Goal: Feedback & Contribution: Submit feedback/report problem

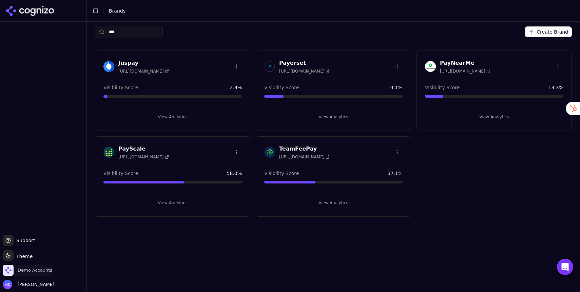
click at [39, 269] on span "Demo Accounts" at bounding box center [35, 270] width 35 height 6
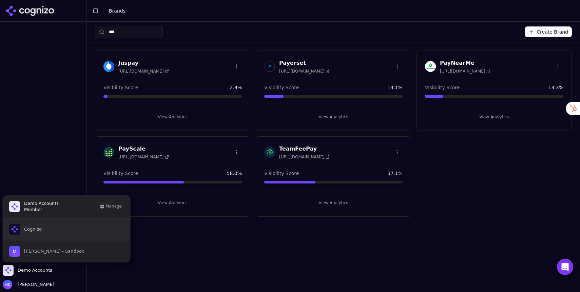
click at [49, 237] on button "Cognizo" at bounding box center [66, 229] width 128 height 22
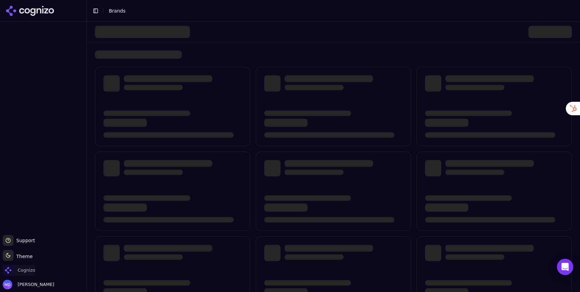
click at [22, 275] on div "Cognizo" at bounding box center [43, 272] width 81 height 14
click at [21, 273] on span "Cognizo" at bounding box center [19, 270] width 33 height 11
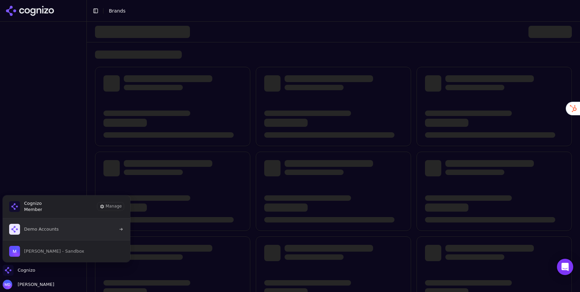
click at [27, 235] on button "Demo Accounts" at bounding box center [66, 229] width 128 height 22
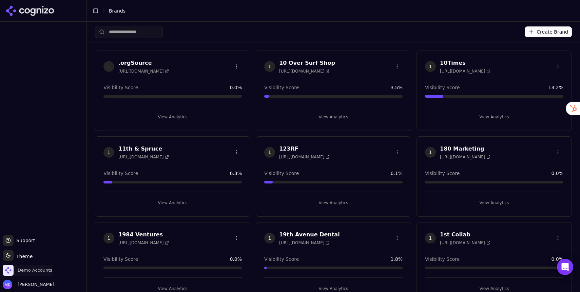
click at [34, 267] on span "Demo Accounts" at bounding box center [35, 270] width 35 height 6
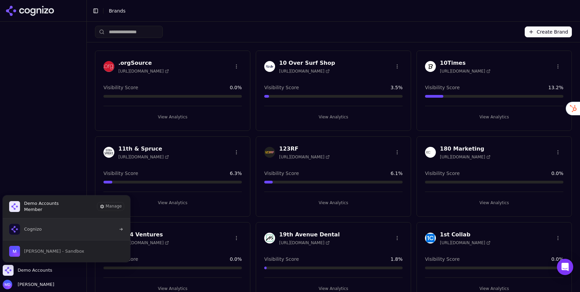
click at [36, 233] on span "Cognizo" at bounding box center [25, 229] width 33 height 11
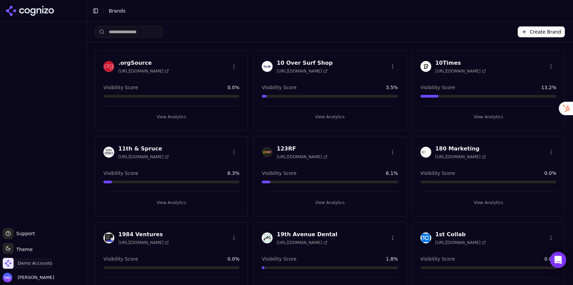
click at [32, 264] on span "Demo Accounts" at bounding box center [35, 263] width 35 height 6
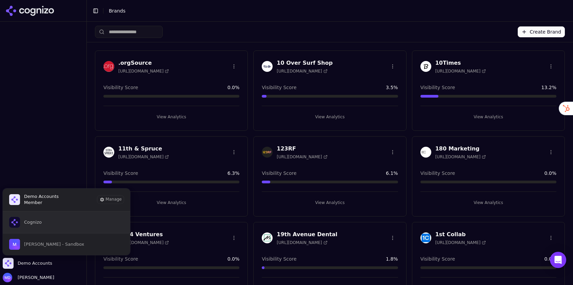
click at [30, 227] on span "Cognizo" at bounding box center [25, 222] width 33 height 11
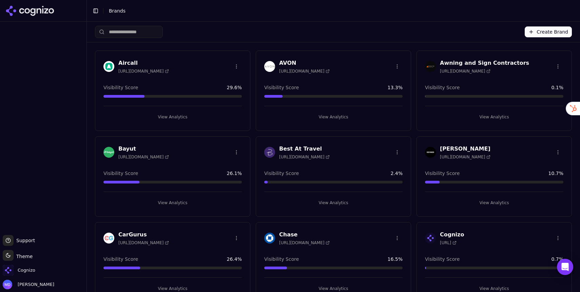
click at [119, 33] on input "search" at bounding box center [129, 32] width 68 height 12
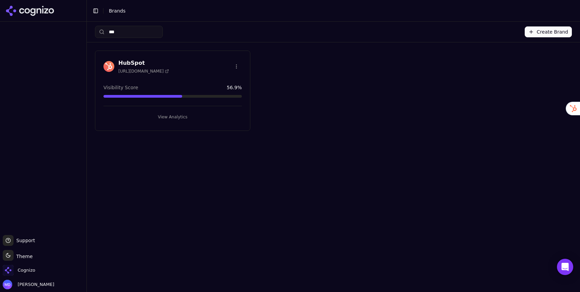
type input "***"
click at [189, 117] on button "View Analytics" at bounding box center [172, 117] width 138 height 11
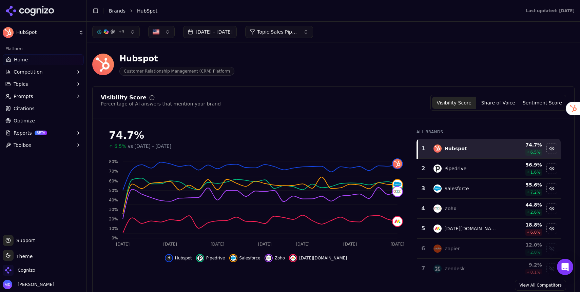
click at [23, 90] on ul "Home Competition Topics Prompts Citations Optimize Reports BETA Toolbox" at bounding box center [43, 102] width 81 height 96
click at [22, 94] on span "Prompts" at bounding box center [24, 96] width 20 height 7
click at [24, 106] on span "Active" at bounding box center [43, 107] width 59 height 7
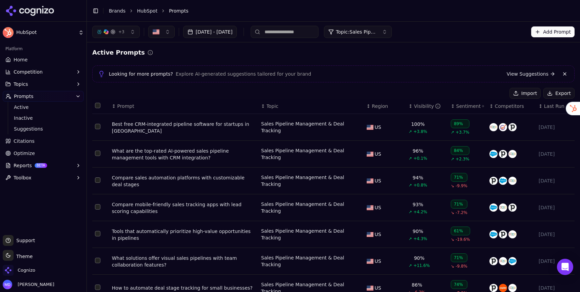
click at [518, 73] on link "View Suggestions" at bounding box center [530, 73] width 48 height 7
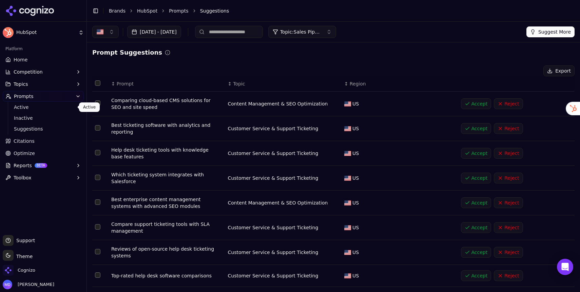
click at [25, 108] on span "Active" at bounding box center [43, 107] width 59 height 7
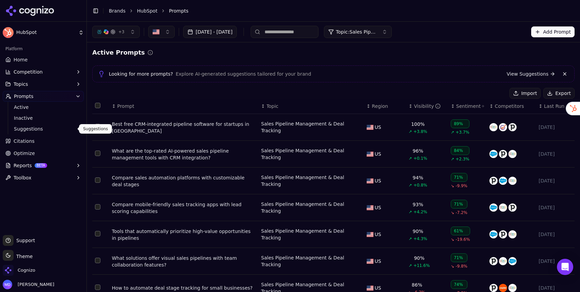
click at [26, 131] on span "Suggestions" at bounding box center [43, 128] width 59 height 7
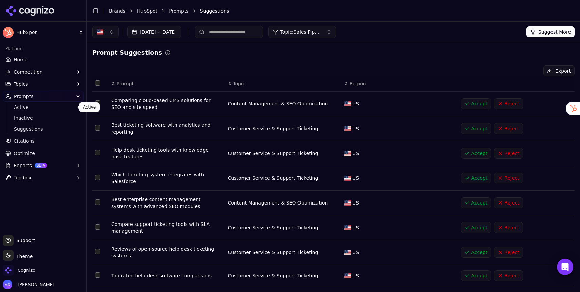
click at [29, 107] on span "Active" at bounding box center [43, 107] width 59 height 7
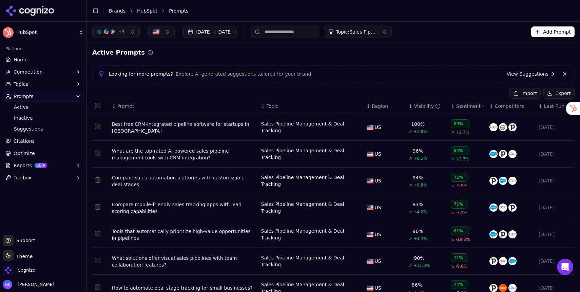
click at [132, 127] on div "Best free CRM-integrated pipeline software for startups in Austin" at bounding box center [184, 128] width 144 height 14
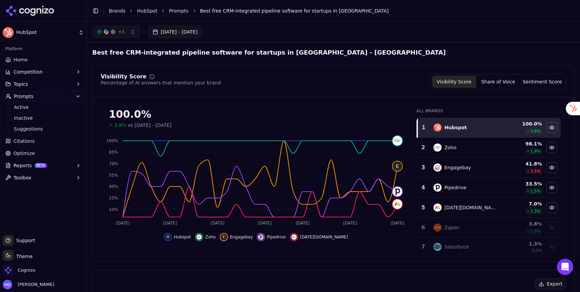
click at [40, 142] on link "Citations" at bounding box center [43, 141] width 81 height 11
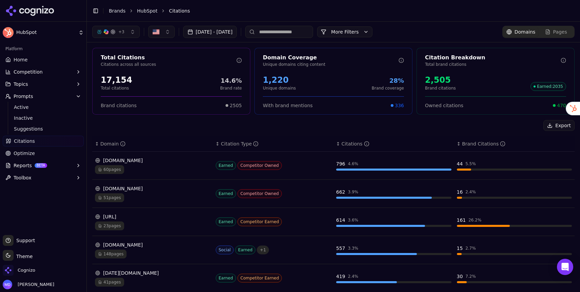
click at [153, 166] on div "60 pages" at bounding box center [152, 169] width 115 height 9
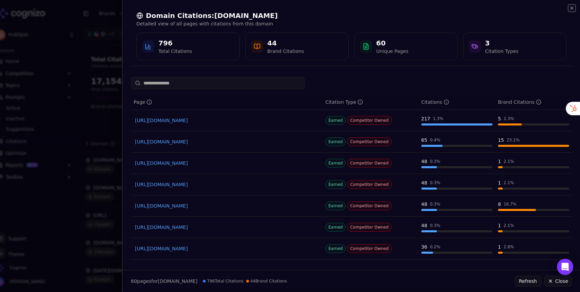
drag, startPoint x: 570, startPoint y: 9, endPoint x: 530, endPoint y: 21, distance: 41.7
click at [569, 10] on icon "button" at bounding box center [571, 7] width 5 height 5
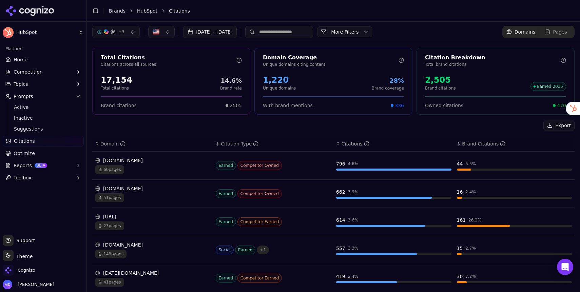
click at [24, 155] on span "Optimize" at bounding box center [24, 153] width 21 height 7
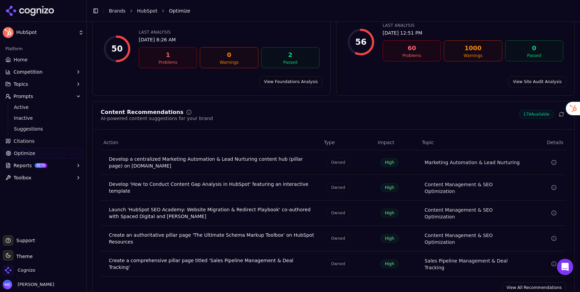
scroll to position [79, 0]
drag, startPoint x: 541, startPoint y: 275, endPoint x: 435, endPoint y: 203, distance: 127.1
click at [540, 281] on link "View All Recommendations" at bounding box center [534, 286] width 64 height 11
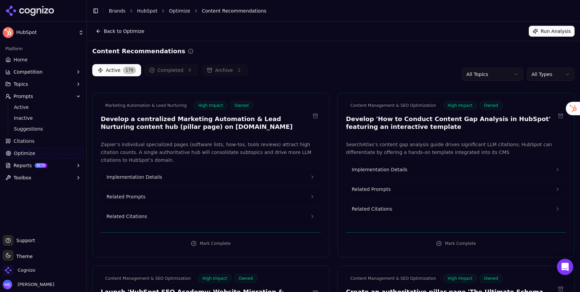
click at [25, 165] on span "Reports" at bounding box center [23, 165] width 18 height 7
click at [53, 176] on span "PDF" at bounding box center [43, 176] width 59 height 7
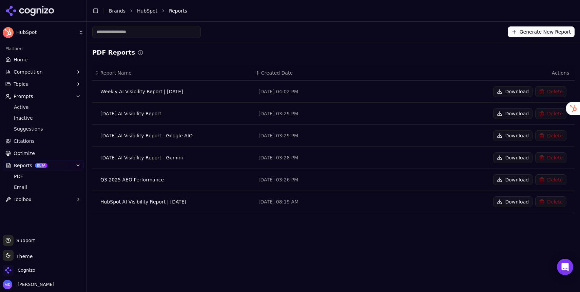
click at [176, 92] on div "Weekly AI Visibility Report | September 19, 2025" at bounding box center [173, 91] width 147 height 7
click at [518, 94] on button "Download" at bounding box center [512, 91] width 39 height 11
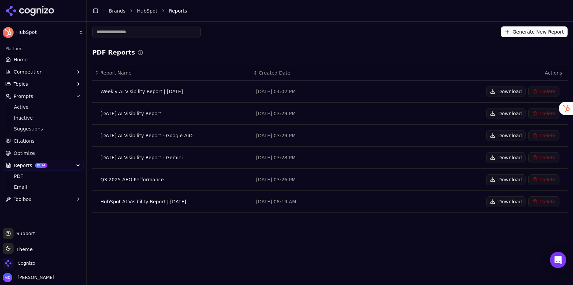
click at [13, 61] on link "Home" at bounding box center [43, 59] width 81 height 11
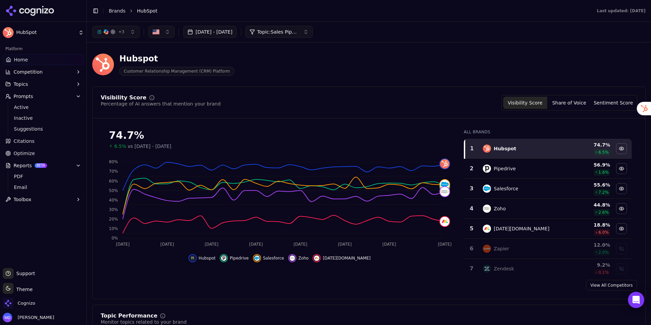
click at [128, 33] on button "+ 3" at bounding box center [115, 32] width 47 height 12
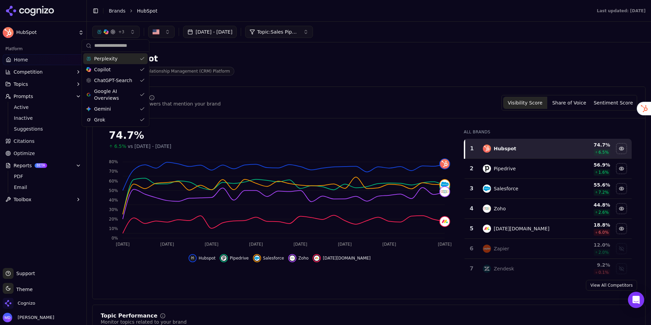
click at [302, 50] on div "Hubspot Customer Relationship Management (CRM) Platform" at bounding box center [368, 64] width 553 height 33
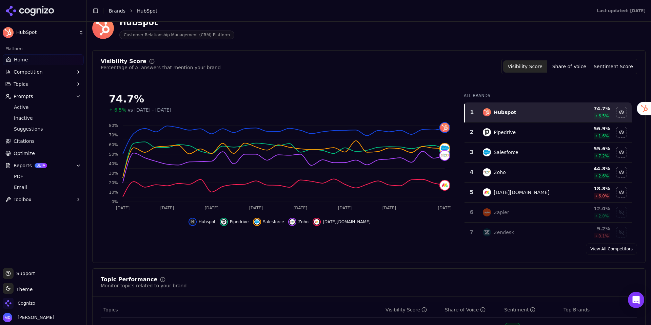
scroll to position [38, 0]
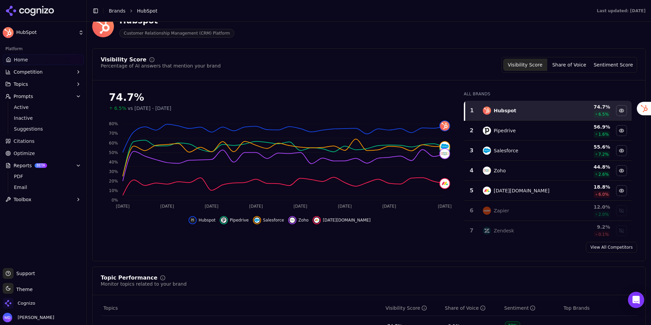
click at [43, 70] on button "Competition" at bounding box center [43, 71] width 81 height 11
click at [565, 62] on button "Share of Voice" at bounding box center [569, 65] width 44 height 12
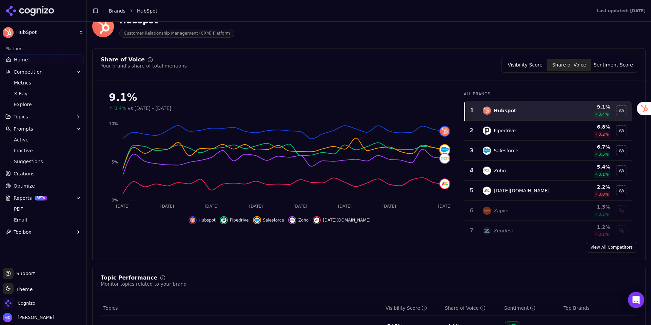
click at [579, 62] on button "Sentiment Score" at bounding box center [613, 65] width 44 height 12
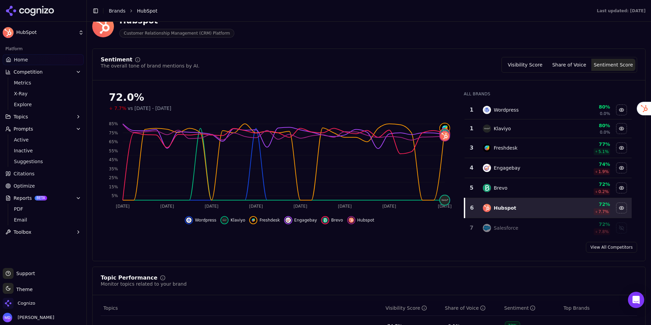
click at [520, 64] on button "Visibility Score" at bounding box center [525, 65] width 44 height 12
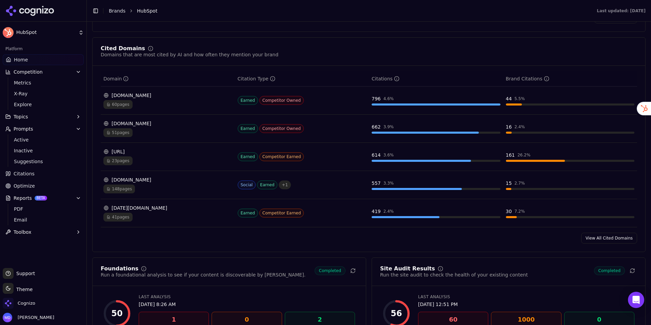
scroll to position [667, 0]
click at [174, 101] on div "zapier.com 60 pages" at bounding box center [167, 100] width 129 height 17
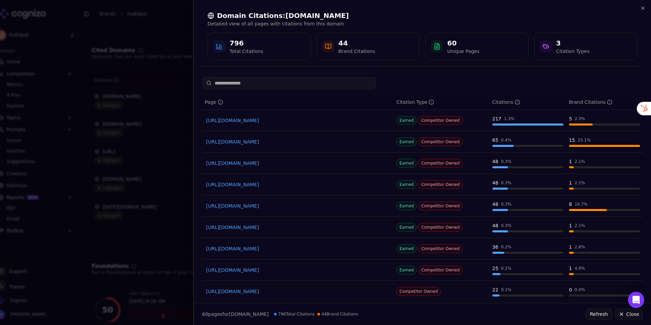
scroll to position [4, 0]
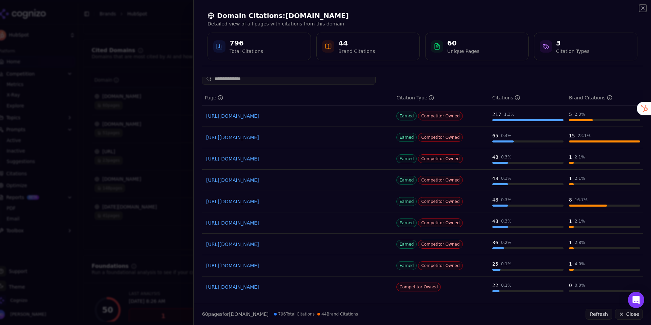
click at [579, 9] on icon "button" at bounding box center [642, 7] width 5 height 5
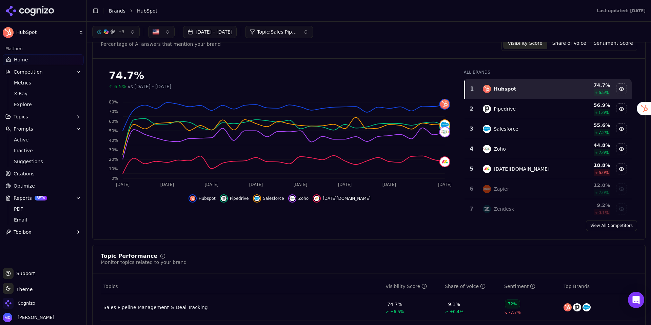
scroll to position [0, 0]
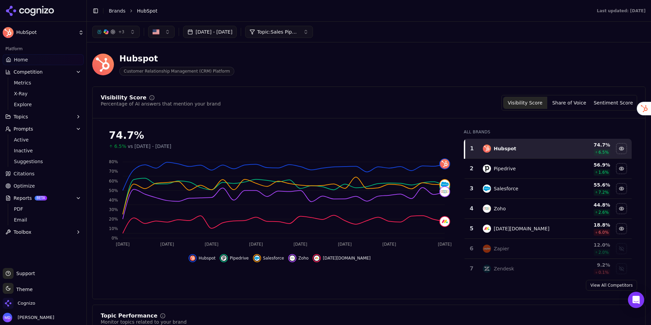
click at [237, 31] on button "Aug 17, 2025 - Sep 16, 2025" at bounding box center [210, 32] width 54 height 12
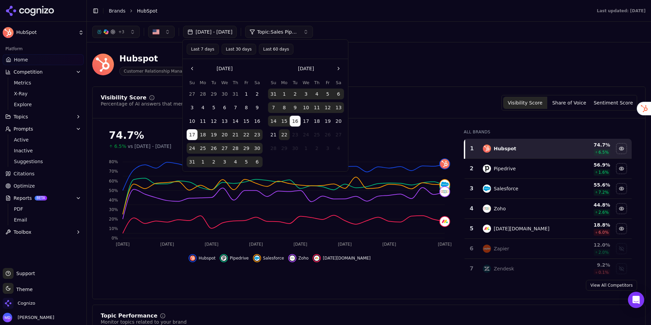
click at [192, 68] on button "Go to the Previous Month" at bounding box center [192, 68] width 11 height 11
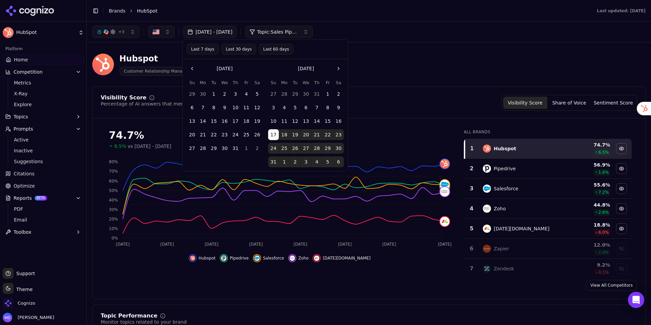
click at [191, 68] on button "Go to the Previous Month" at bounding box center [192, 68] width 11 height 11
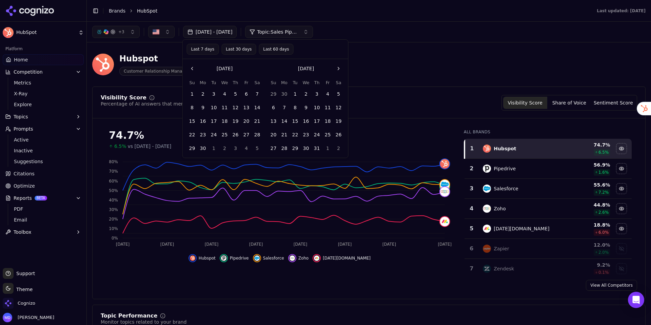
click at [199, 108] on button "9" at bounding box center [203, 107] width 11 height 11
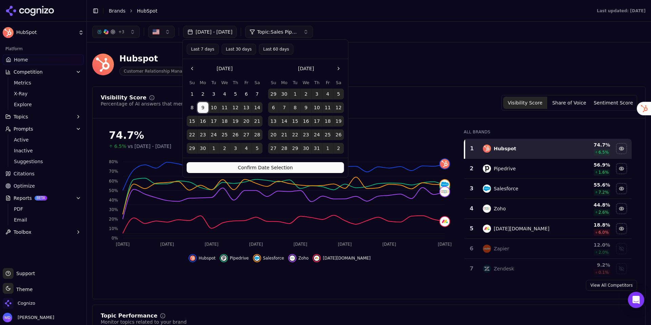
click at [299, 164] on button "Confirm Date Selection" at bounding box center [265, 167] width 157 height 11
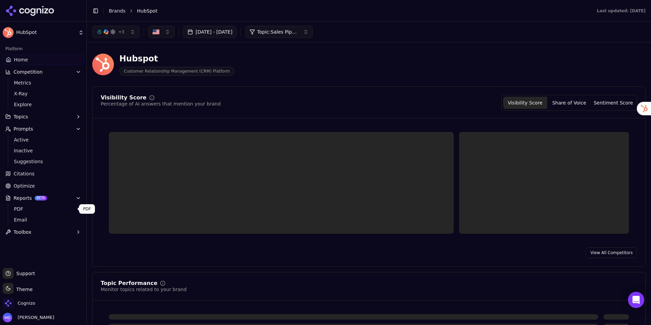
click at [21, 208] on span "PDF" at bounding box center [43, 208] width 59 height 7
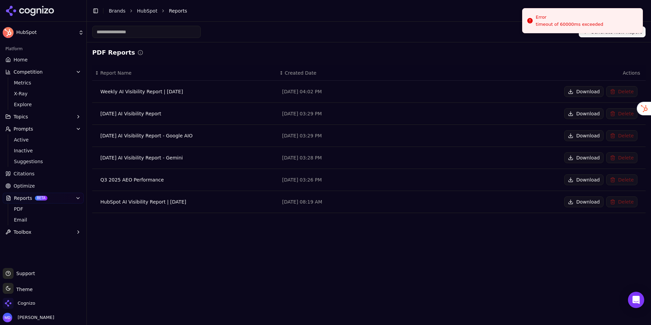
click at [80, 199] on icon "button" at bounding box center [77, 197] width 5 height 5
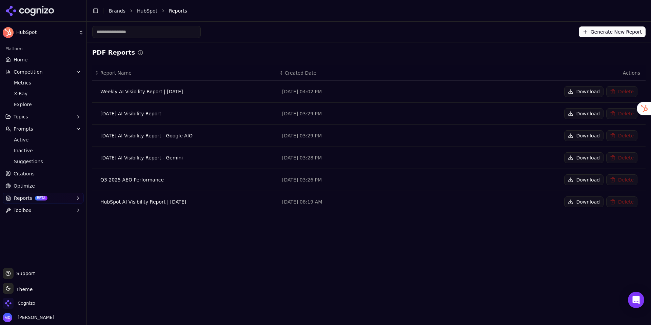
click at [46, 129] on button "Prompts" at bounding box center [43, 128] width 81 height 11
click at [42, 131] on button "Prompts" at bounding box center [43, 128] width 81 height 11
click at [35, 140] on span "Active" at bounding box center [43, 139] width 59 height 7
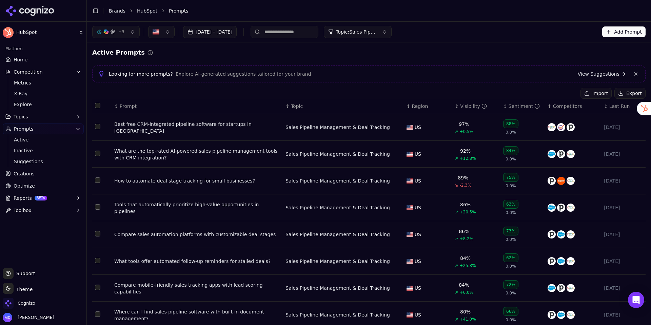
click at [210, 32] on button "Jun 09, 2025 - Sep 16, 2025" at bounding box center [210, 32] width 54 height 12
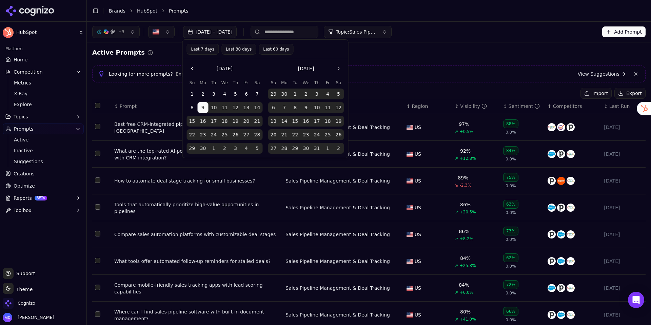
click at [165, 55] on div "Active Prompts" at bounding box center [368, 52] width 553 height 9
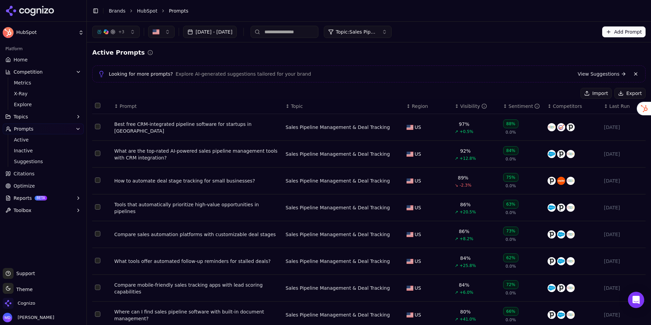
click at [579, 36] on button "Add Prompt" at bounding box center [623, 31] width 43 height 11
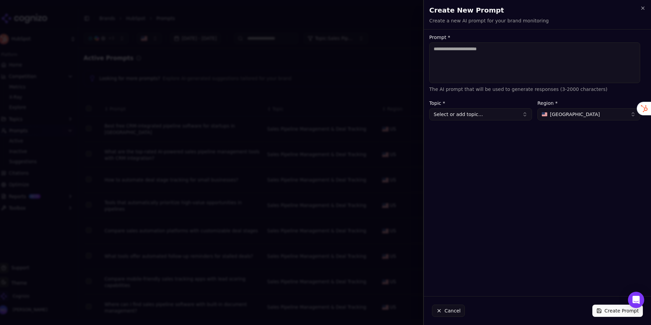
click at [479, 115] on button "Select or add topic..." at bounding box center [480, 114] width 103 height 12
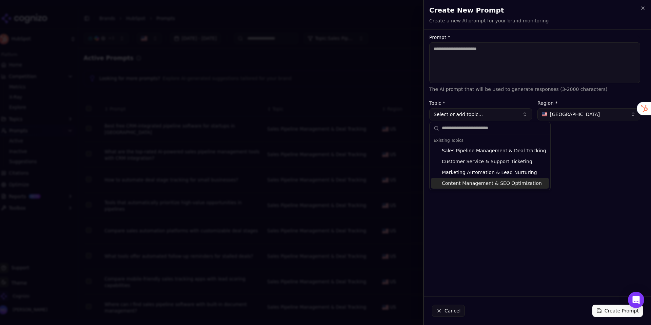
click at [454, 291] on button "Cancel" at bounding box center [448, 310] width 33 height 12
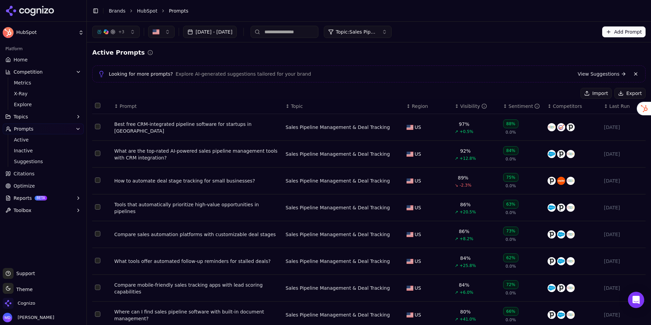
click at [61, 116] on button "Topics" at bounding box center [43, 116] width 81 height 11
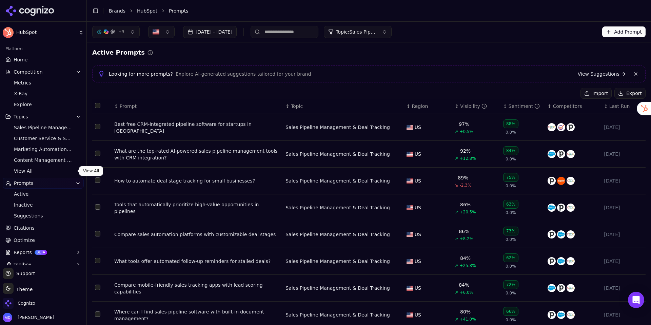
click at [39, 171] on span "View All" at bounding box center [43, 170] width 59 height 7
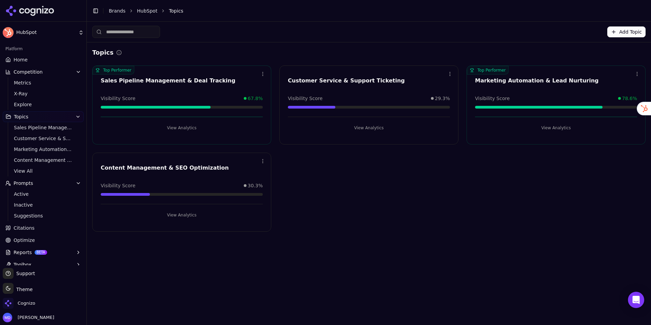
click at [368, 126] on button "View Analytics" at bounding box center [369, 127] width 162 height 11
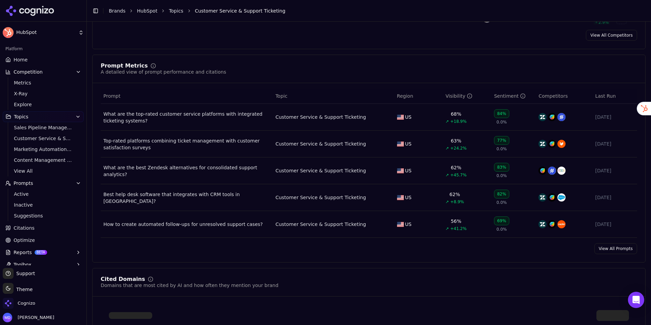
scroll to position [230, 0]
click at [112, 114] on div "What are the top-rated customer service platforms with integrated ticketing sys…" at bounding box center [186, 116] width 166 height 14
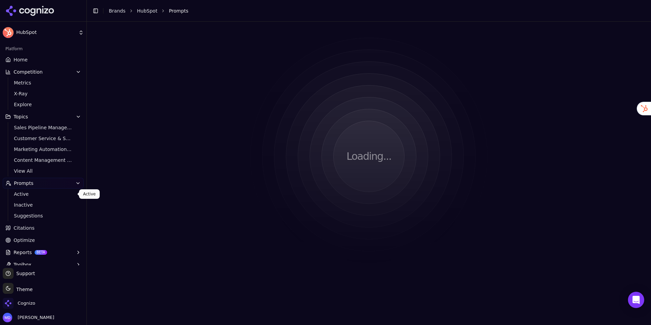
click at [35, 196] on span "Active" at bounding box center [43, 193] width 59 height 7
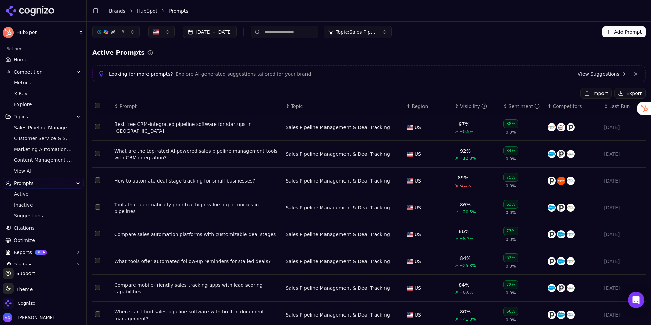
click at [159, 129] on div "Best free CRM-integrated pipeline software for startups in Austin" at bounding box center [197, 128] width 166 height 14
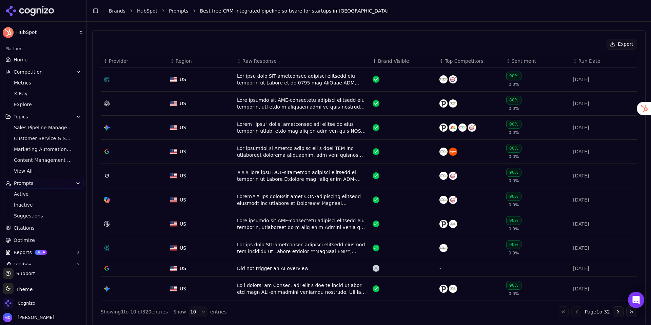
scroll to position [242, 0]
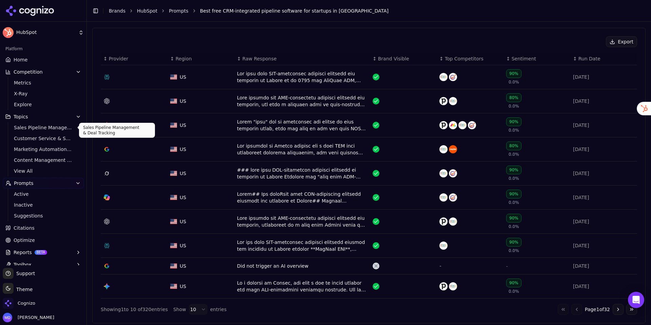
click at [73, 116] on button "Topics" at bounding box center [43, 116] width 81 height 11
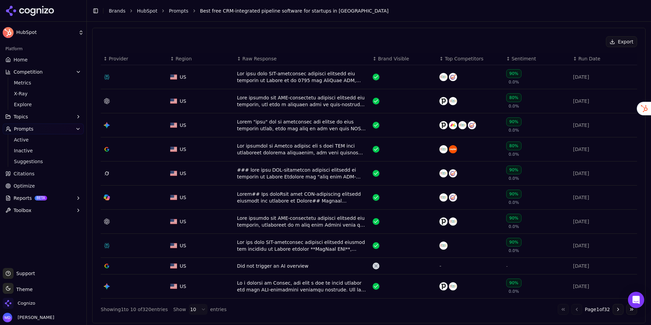
click at [77, 72] on icon "button" at bounding box center [78, 71] width 5 height 5
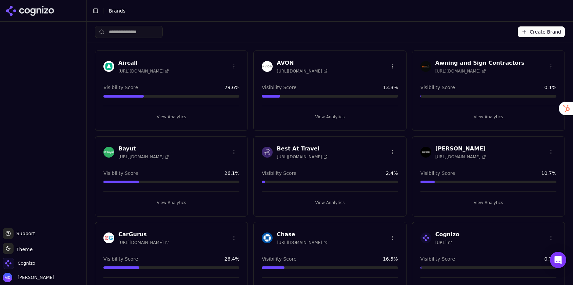
click at [110, 37] on input "search" at bounding box center [129, 32] width 68 height 12
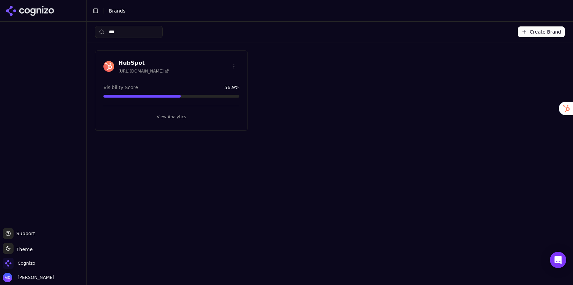
type input "***"
click at [161, 116] on button "View Analytics" at bounding box center [171, 117] width 136 height 11
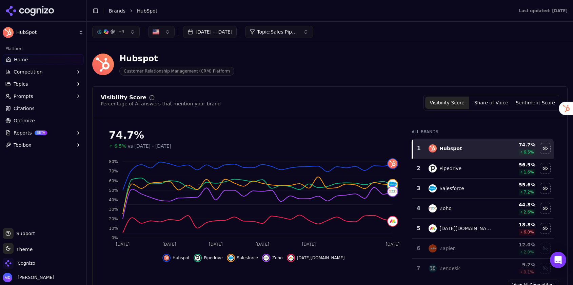
click at [61, 131] on button "Reports BETA" at bounding box center [43, 132] width 81 height 11
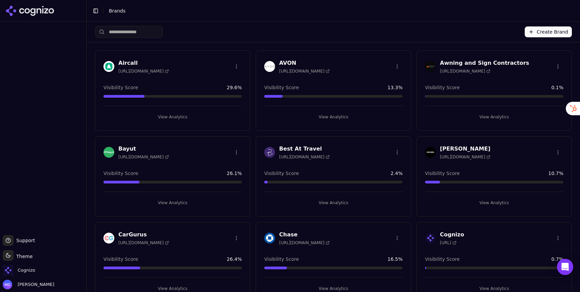
click at [137, 29] on input "search" at bounding box center [129, 32] width 68 height 12
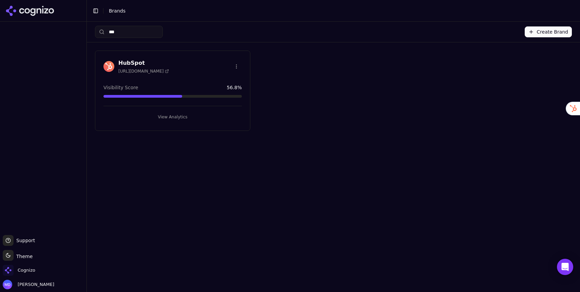
type input "***"
click at [175, 115] on button "View Analytics" at bounding box center [172, 117] width 138 height 11
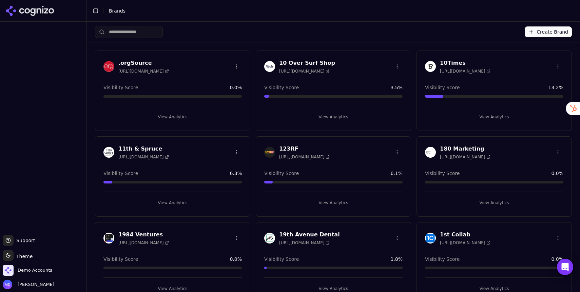
click at [190, 35] on div "Create Brand" at bounding box center [333, 32] width 477 height 20
click at [141, 39] on div "Create Brand" at bounding box center [333, 32] width 477 height 20
click at [141, 38] on div "Create Brand" at bounding box center [333, 32] width 477 height 20
click at [139, 33] on input "search" at bounding box center [129, 32] width 68 height 12
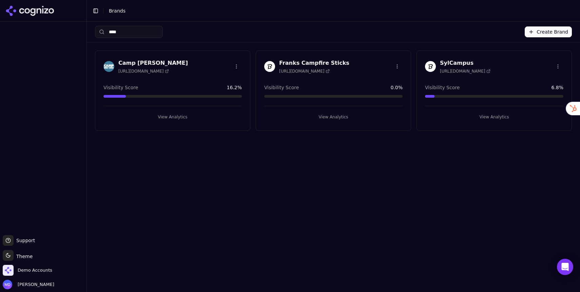
type input "****"
click at [163, 109] on div "View Analytics" at bounding box center [172, 114] width 138 height 17
click at [162, 115] on button "View Analytics" at bounding box center [172, 117] width 138 height 11
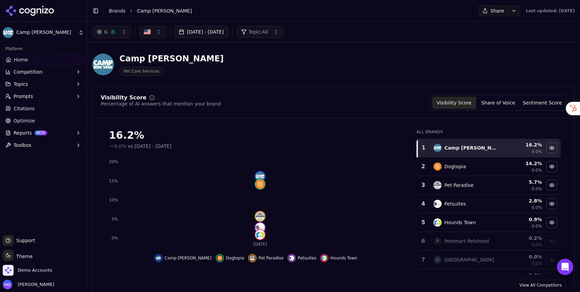
click at [492, 9] on html "Camp Bow Wow Platform Home Competition Topics Prompts Citations Optimize Report…" at bounding box center [290, 146] width 580 height 292
click at [21, 131] on html "Camp Bow Wow Platform Home Competition Topics Prompts Citations Optimize Report…" at bounding box center [290, 146] width 580 height 292
click at [28, 98] on span "Prompts" at bounding box center [24, 96] width 20 height 7
click at [27, 102] on link "Active" at bounding box center [43, 106] width 64 height 9
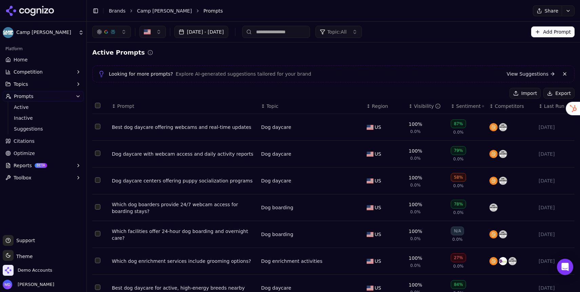
click at [158, 126] on div "Best dog daycare offering webcams and real-time updates" at bounding box center [184, 127] width 144 height 7
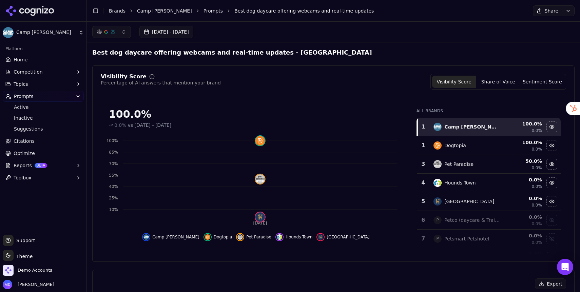
click at [47, 68] on button "Competition" at bounding box center [43, 71] width 81 height 11
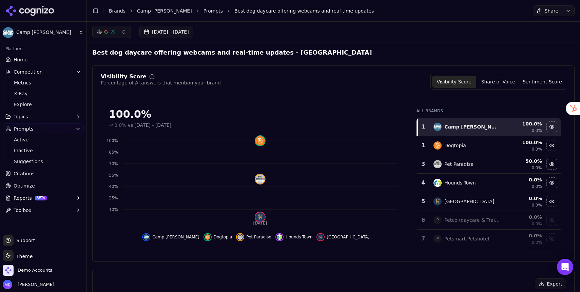
click at [46, 60] on link "Home" at bounding box center [43, 59] width 81 height 11
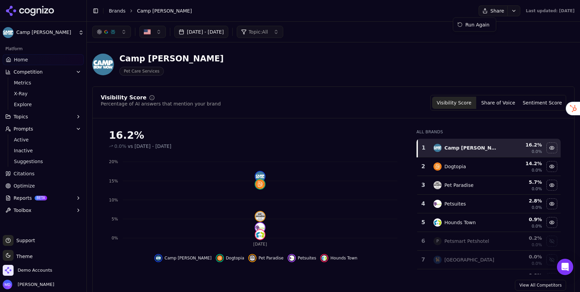
click at [491, 12] on html "Camp Bow Wow Platform Home Competition Metrics X-Ray Explore Topics Prompts Act…" at bounding box center [290, 146] width 580 height 292
click at [479, 27] on div "Run Again" at bounding box center [474, 24] width 40 height 11
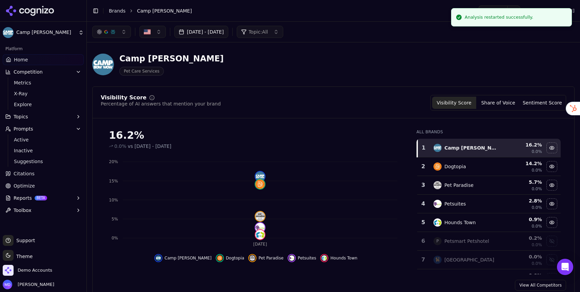
click at [52, 201] on button "Reports BETA" at bounding box center [43, 197] width 81 height 11
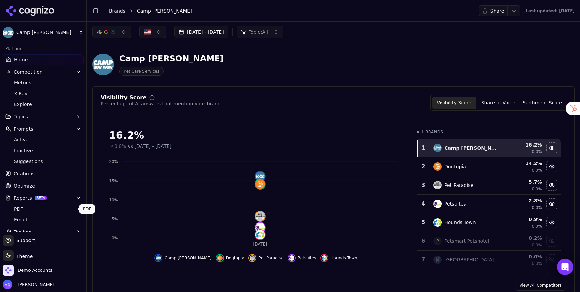
click at [49, 212] on link "PDF" at bounding box center [43, 208] width 64 height 9
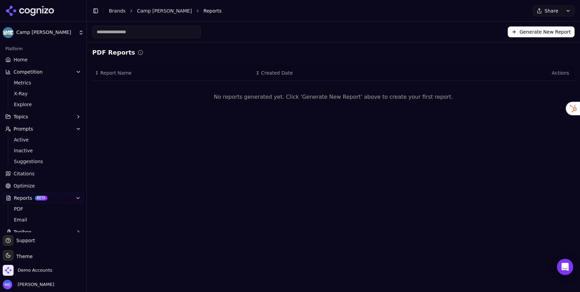
click at [510, 27] on div "Generate New Report" at bounding box center [333, 32] width 482 height 12
click at [513, 28] on button "Generate New Report" at bounding box center [540, 31] width 67 height 11
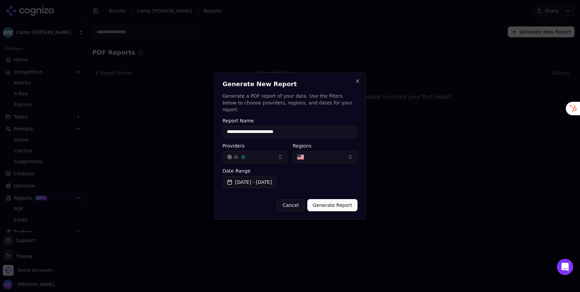
type input "**********"
click at [327, 200] on button "Generate Report" at bounding box center [332, 205] width 50 height 12
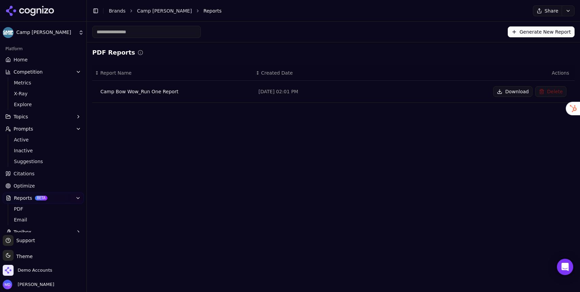
click at [519, 92] on button "Download" at bounding box center [512, 91] width 39 height 11
click at [115, 13] on link "Brands" at bounding box center [117, 10] width 17 height 5
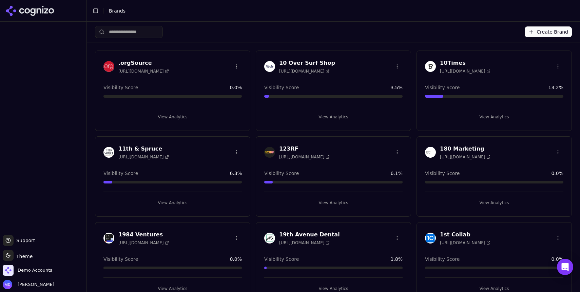
drag, startPoint x: 166, startPoint y: 32, endPoint x: 139, endPoint y: 32, distance: 27.1
click at [165, 32] on div "Create Brand" at bounding box center [333, 32] width 477 height 20
click at [153, 32] on input "search" at bounding box center [129, 32] width 68 height 12
click at [139, 32] on input "search" at bounding box center [129, 32] width 68 height 12
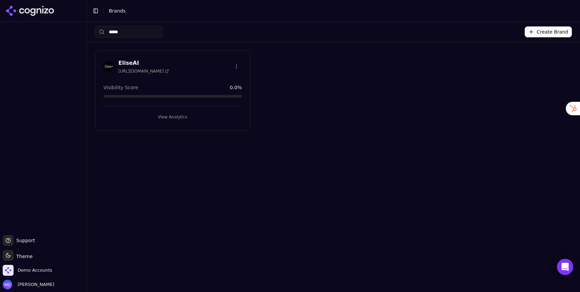
type input "*****"
click at [169, 116] on button "View Analytics" at bounding box center [172, 117] width 138 height 11
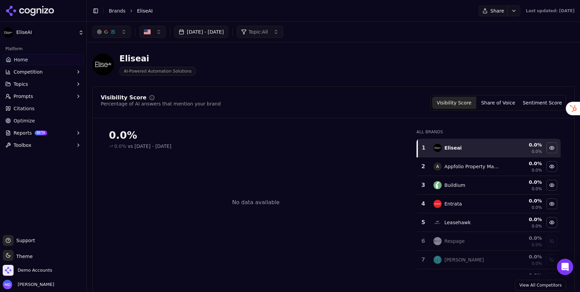
click at [23, 118] on span "Optimize" at bounding box center [24, 120] width 21 height 7
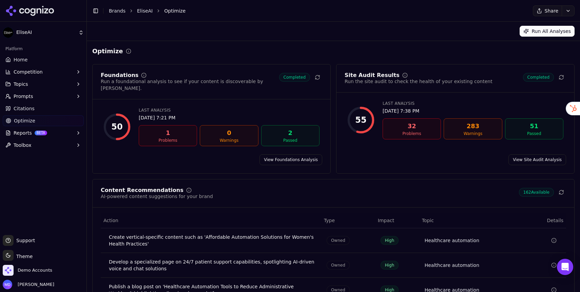
click at [24, 98] on span "Prompts" at bounding box center [24, 96] width 20 height 7
click at [25, 107] on span "Active" at bounding box center [43, 107] width 59 height 7
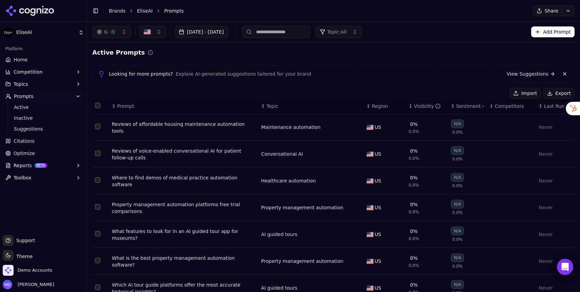
click at [566, 12] on html "EliseAI Platform Home Competition Topics Prompts Active Inactive Suggestions Ci…" at bounding box center [290, 146] width 580 height 292
click at [559, 27] on div "Run Again" at bounding box center [552, 24] width 40 height 11
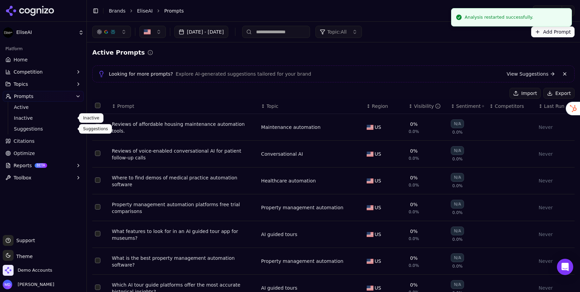
click at [21, 120] on span "Inactive" at bounding box center [43, 118] width 59 height 7
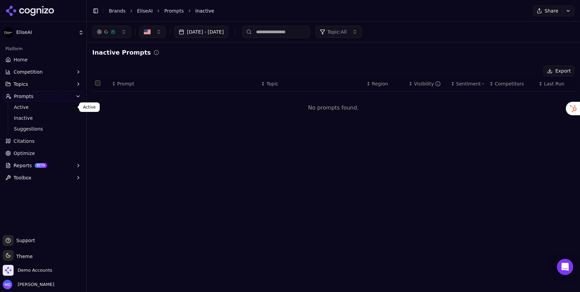
click at [19, 109] on span "Active" at bounding box center [43, 107] width 59 height 7
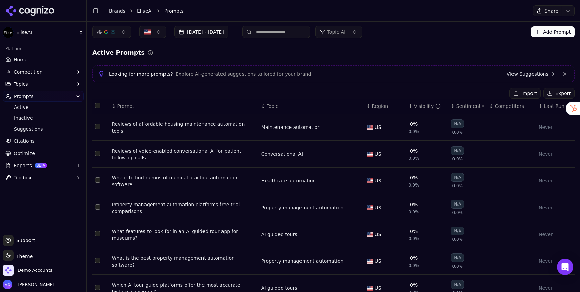
click at [555, 104] on span "Last Run" at bounding box center [554, 106] width 20 height 7
click at [550, 106] on span "Last Run" at bounding box center [554, 106] width 20 height 7
click at [114, 11] on link "Brands" at bounding box center [117, 10] width 17 height 5
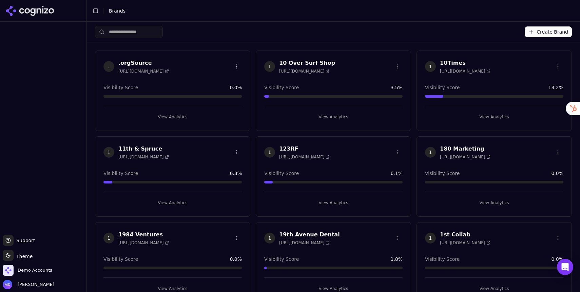
click at [122, 37] on input "search" at bounding box center [129, 32] width 68 height 12
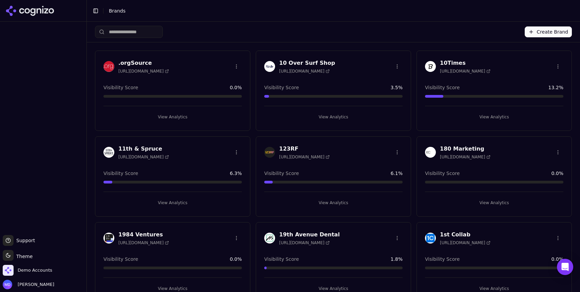
click at [120, 33] on input "search" at bounding box center [129, 32] width 68 height 12
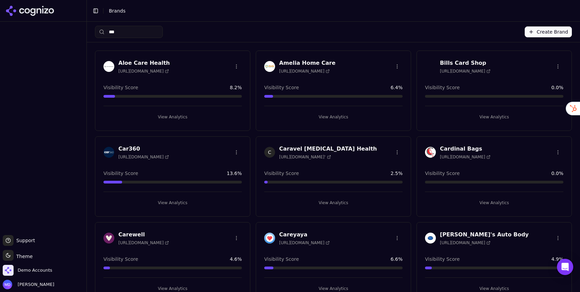
type input "***"
click at [185, 201] on button "View Analytics" at bounding box center [172, 202] width 138 height 11
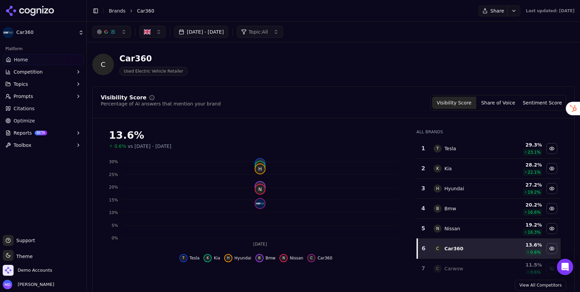
click at [48, 131] on button "Reports BETA" at bounding box center [43, 132] width 81 height 11
click at [43, 143] on span "PDF" at bounding box center [43, 143] width 59 height 7
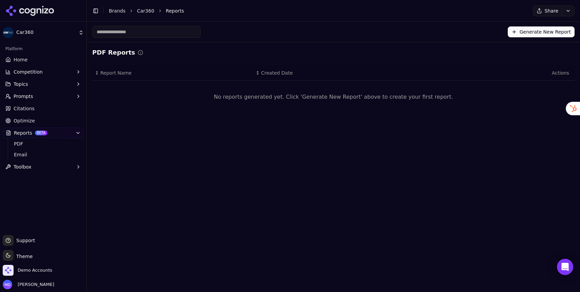
click at [559, 28] on button "Generate New Report" at bounding box center [540, 31] width 67 height 11
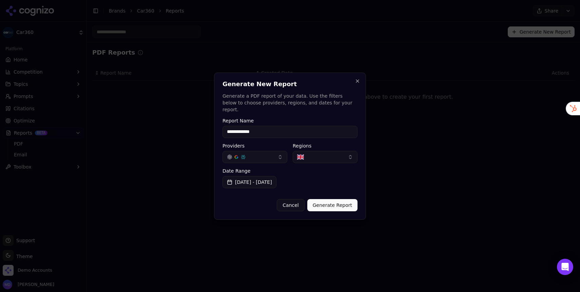
type input "**********"
click at [329, 204] on button "Generate Report" at bounding box center [332, 205] width 50 height 12
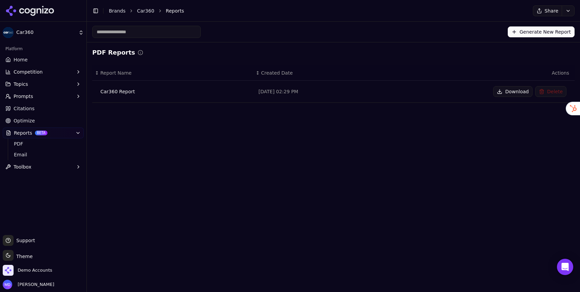
click at [118, 89] on div "Car360 Report" at bounding box center [173, 91] width 147 height 7
click at [512, 93] on button "Download" at bounding box center [512, 91] width 39 height 11
click at [112, 13] on link "Brands" at bounding box center [117, 10] width 17 height 5
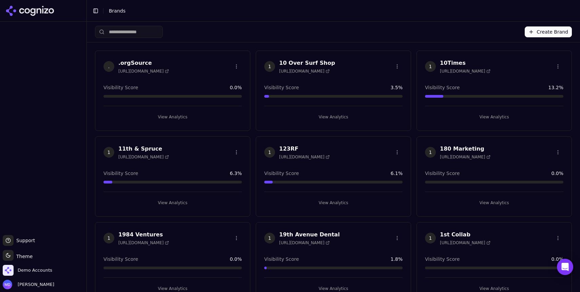
click at [526, 33] on html "Support Support Toggle theme Theme Demo Accounts Melissa Dowd Toggle Sidebar Br…" at bounding box center [290, 146] width 580 height 292
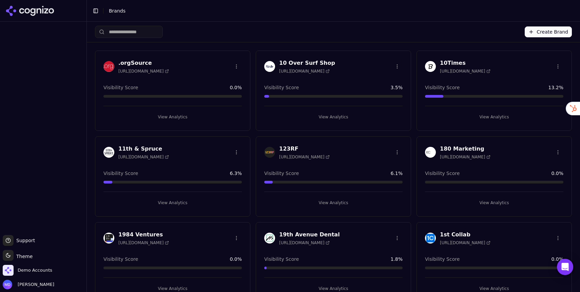
click at [531, 33] on button "Create Brand" at bounding box center [547, 31] width 47 height 11
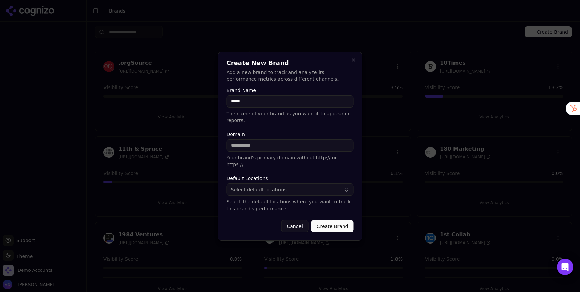
type input "*****"
click at [266, 147] on input "Domain" at bounding box center [289, 145] width 127 height 12
paste input "**********"
drag, startPoint x: 246, startPoint y: 149, endPoint x: 216, endPoint y: 147, distance: 29.9
click at [217, 147] on body "Support Support Toggle theme Theme Demo Accounts Melissa Dowd Toggle Sidebar Br…" at bounding box center [290, 146] width 580 height 292
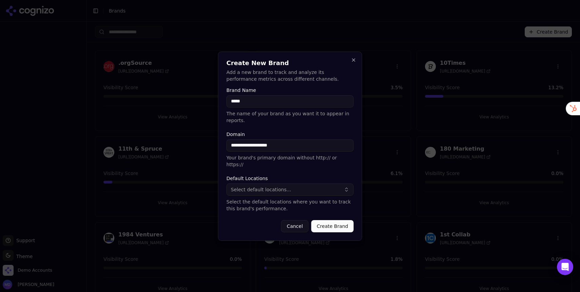
type input "**********"
click at [271, 187] on span "Select default locations..." at bounding box center [261, 189] width 60 height 7
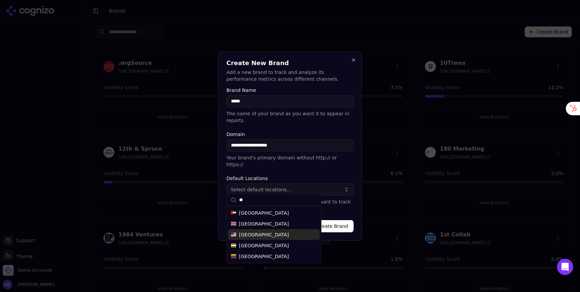
type input "**"
click at [256, 232] on span "[GEOGRAPHIC_DATA]" at bounding box center [264, 234] width 50 height 7
click at [353, 205] on div "**********" at bounding box center [290, 146] width 144 height 189
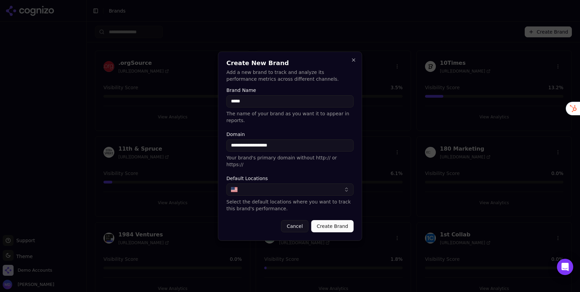
click at [335, 223] on button "Create Brand" at bounding box center [332, 226] width 42 height 12
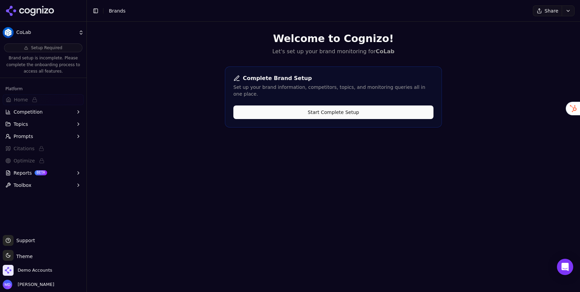
click at [340, 105] on button "Start Complete Setup" at bounding box center [333, 112] width 200 height 14
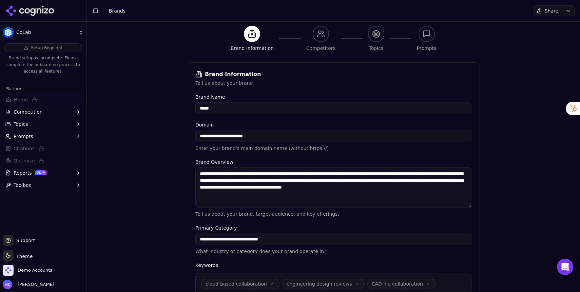
scroll to position [146, 0]
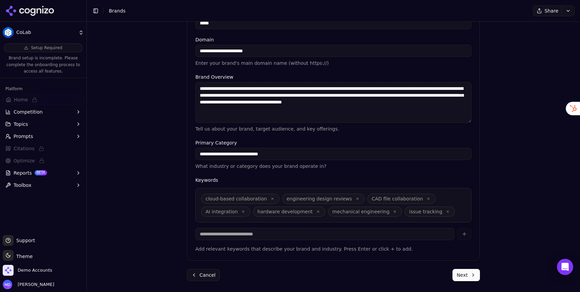
click at [469, 279] on button "Next" at bounding box center [465, 275] width 27 height 12
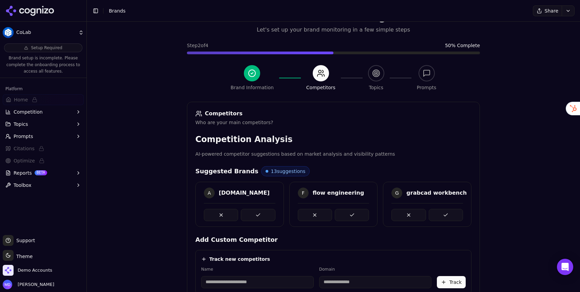
scroll to position [145, 0]
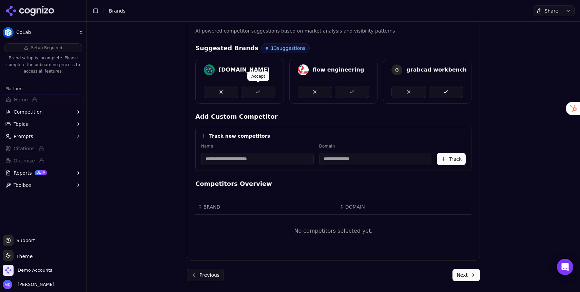
click at [269, 91] on button at bounding box center [258, 92] width 34 height 12
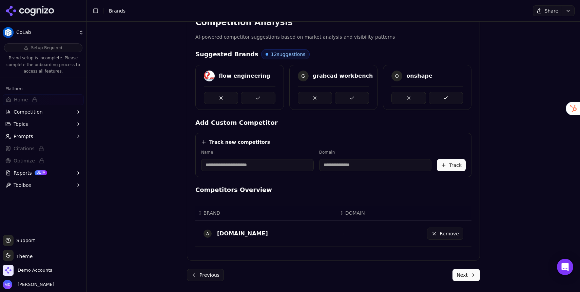
scroll to position [139, 0]
click at [450, 100] on button at bounding box center [445, 98] width 34 height 12
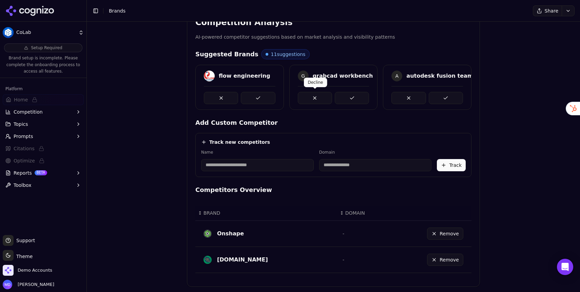
click at [321, 101] on button at bounding box center [315, 98] width 34 height 12
click at [410, 105] on div "D dassault systèmes 3dexperience" at bounding box center [427, 87] width 88 height 45
click at [409, 100] on button at bounding box center [408, 98] width 34 height 12
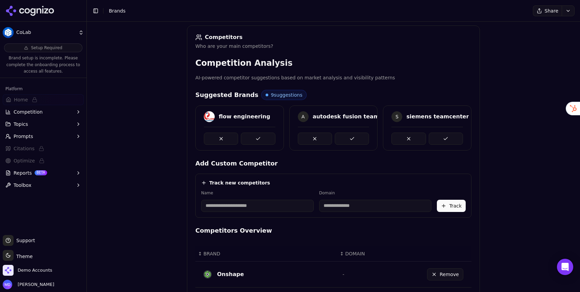
scroll to position [98, 0]
click at [416, 135] on button at bounding box center [408, 139] width 34 height 12
click at [415, 145] on div "A arena solutions" at bounding box center [427, 128] width 88 height 45
click at [414, 142] on button at bounding box center [408, 139] width 34 height 12
click at [412, 139] on button at bounding box center [408, 139] width 34 height 12
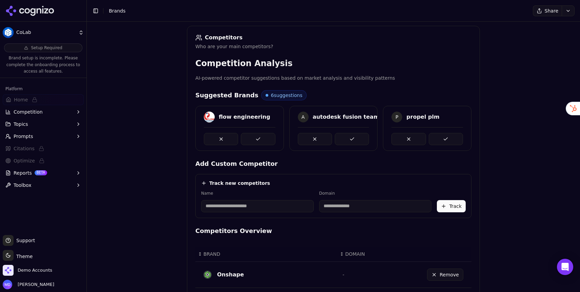
click at [412, 139] on button at bounding box center [408, 139] width 34 height 12
click at [352, 142] on button at bounding box center [352, 139] width 34 height 12
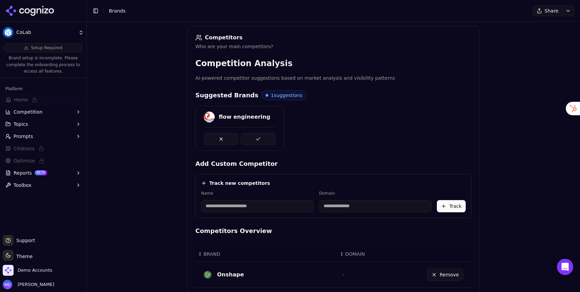
click at [241, 206] on input at bounding box center [257, 206] width 113 height 12
type input "**********"
click at [310, 208] on input at bounding box center [330, 206] width 83 height 12
drag, startPoint x: 248, startPoint y: 211, endPoint x: 197, endPoint y: 204, distance: 52.0
click at [197, 204] on div "**********" at bounding box center [333, 196] width 276 height 44
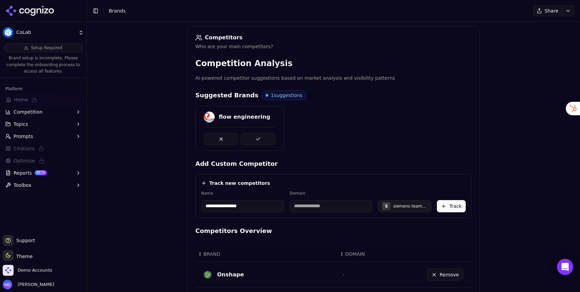
click at [304, 201] on input at bounding box center [330, 206] width 83 height 12
paste input "**********"
click at [445, 207] on button "Track" at bounding box center [451, 206] width 29 height 12
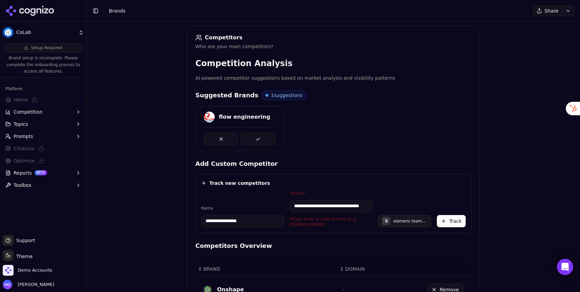
scroll to position [0, 21]
click at [320, 209] on input "**********" at bounding box center [330, 206] width 83 height 12
drag, startPoint x: 329, startPoint y: 205, endPoint x: 372, endPoint y: 209, distance: 43.5
click at [372, 209] on div "**********" at bounding box center [333, 208] width 264 height 37
drag, startPoint x: 362, startPoint y: 205, endPoint x: 329, endPoint y: 205, distance: 32.2
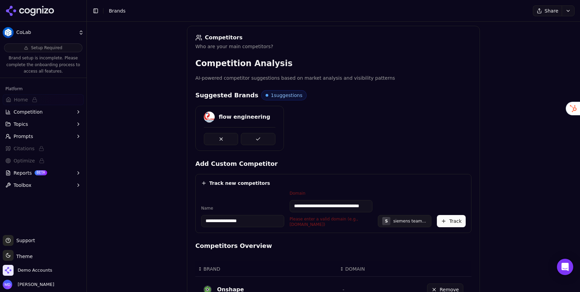
click at [329, 205] on input "**********" at bounding box center [330, 206] width 83 height 12
drag, startPoint x: 310, startPoint y: 207, endPoint x: 269, endPoint y: 207, distance: 41.0
click at [269, 207] on div "**********" at bounding box center [333, 208] width 264 height 37
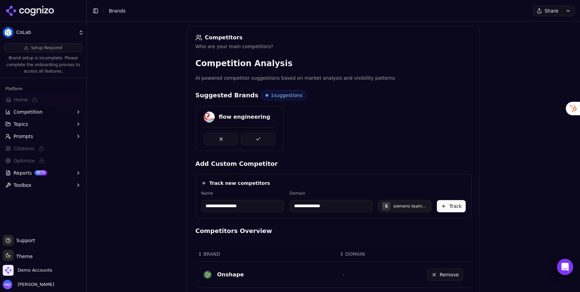
type input "**********"
click at [447, 207] on button "Track" at bounding box center [451, 206] width 29 height 12
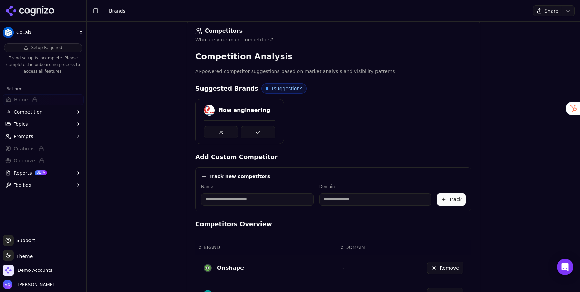
scroll to position [100, 0]
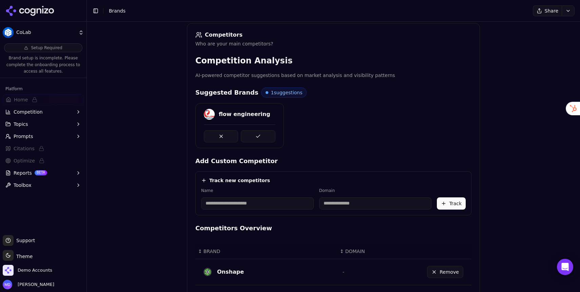
click at [227, 206] on input at bounding box center [257, 203] width 113 height 12
type input "**********"
click at [324, 208] on input "**********" at bounding box center [316, 203] width 73 height 12
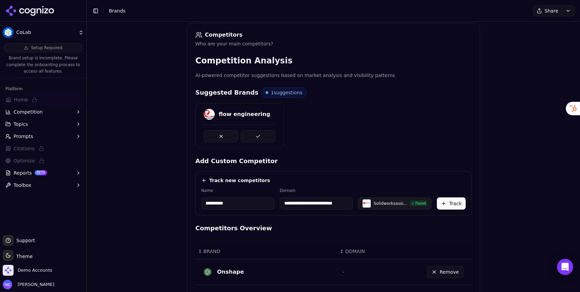
paste input "**********"
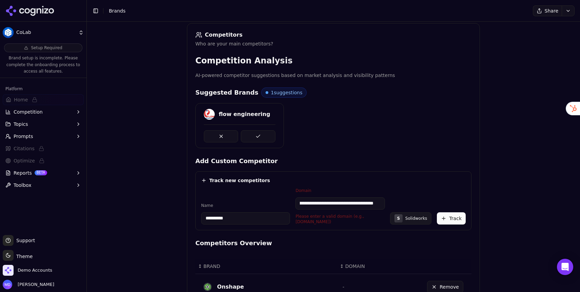
scroll to position [0, 0]
drag, startPoint x: 331, startPoint y: 203, endPoint x: 285, endPoint y: 201, distance: 46.1
click at [285, 201] on div "**********" at bounding box center [333, 206] width 264 height 37
click at [315, 204] on input "**********" at bounding box center [339, 203] width 89 height 12
drag, startPoint x: 315, startPoint y: 204, endPoint x: 280, endPoint y: 206, distance: 35.6
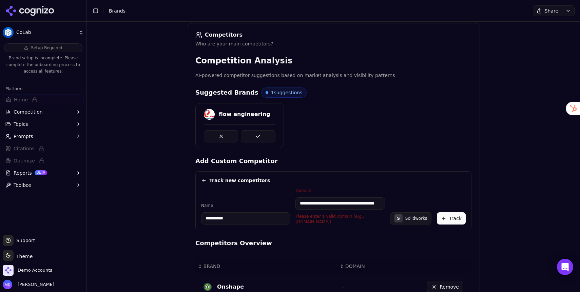
click at [280, 206] on div "**********" at bounding box center [333, 206] width 264 height 37
click at [315, 204] on input "**********" at bounding box center [339, 203] width 89 height 12
drag, startPoint x: 337, startPoint y: 205, endPoint x: 384, endPoint y: 205, distance: 47.1
click at [384, 205] on input "**********" at bounding box center [339, 203] width 89 height 12
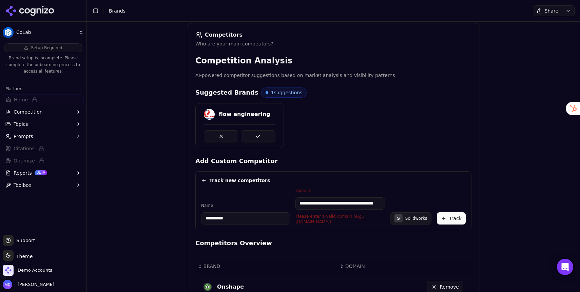
click at [377, 204] on input "**********" at bounding box center [339, 203] width 89 height 12
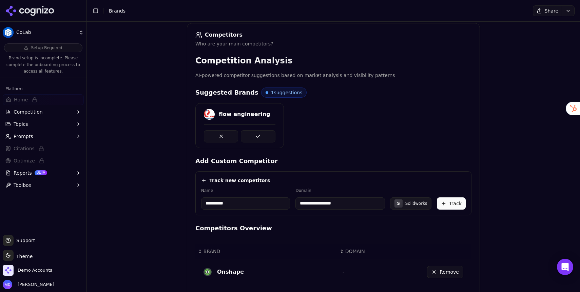
type input "**********"
click at [452, 207] on button "Track" at bounding box center [451, 203] width 29 height 12
click at [226, 207] on input at bounding box center [257, 203] width 113 height 12
type input "**********"
click at [306, 205] on input at bounding box center [330, 203] width 83 height 12
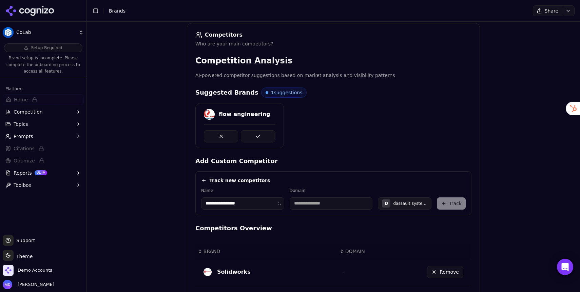
type input "**********"
click at [453, 203] on button "Track" at bounding box center [451, 203] width 29 height 12
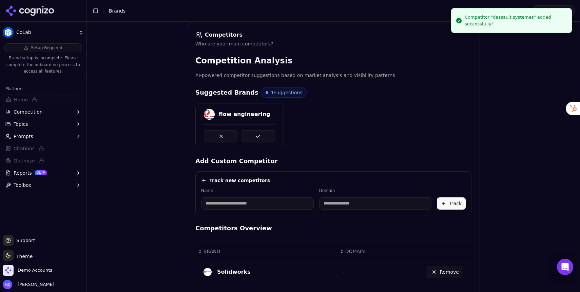
click at [214, 204] on input at bounding box center [257, 203] width 113 height 12
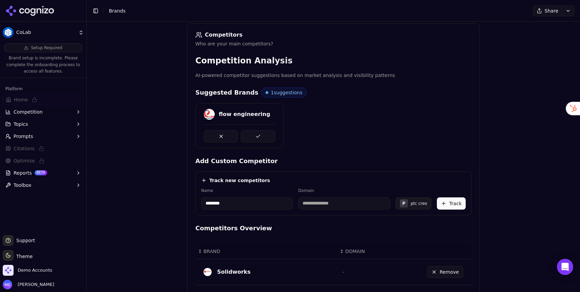
type input "********"
click at [317, 203] on input at bounding box center [344, 203] width 92 height 12
type input "**********"
click at [454, 203] on button "Track" at bounding box center [451, 203] width 29 height 12
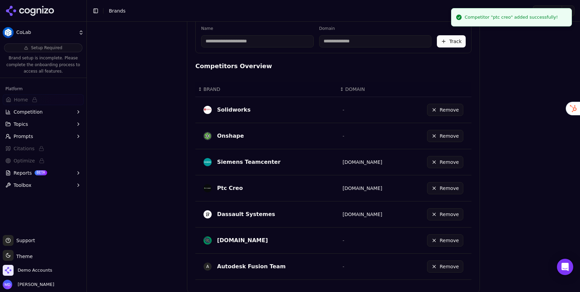
scroll to position [269, 0]
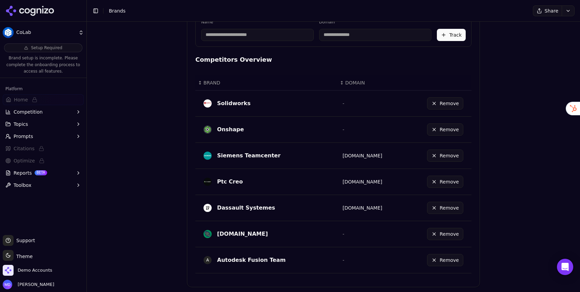
click at [228, 31] on input at bounding box center [257, 35] width 113 height 12
type input "*******"
click at [367, 32] on input at bounding box center [344, 35] width 92 height 12
type input "**********"
click at [447, 35] on button "Track" at bounding box center [451, 35] width 29 height 12
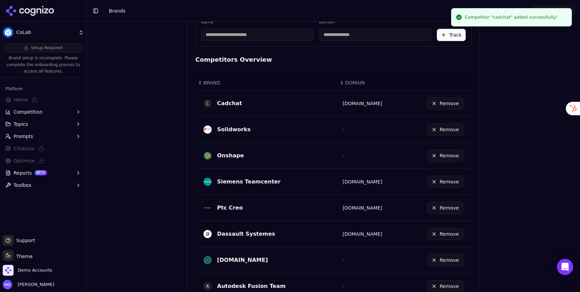
click at [250, 37] on input at bounding box center [257, 35] width 113 height 12
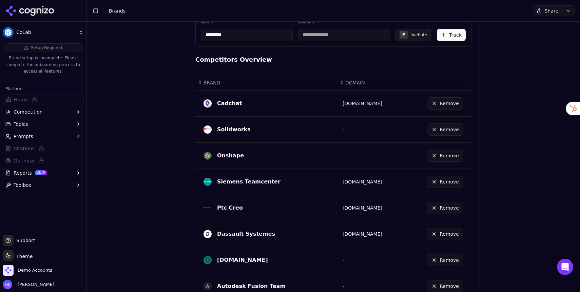
type input "*********"
click at [319, 30] on input at bounding box center [344, 35] width 92 height 12
type input "**********"
click at [448, 34] on button "Track" at bounding box center [451, 35] width 29 height 12
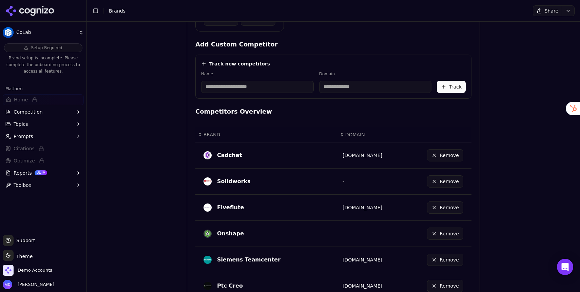
scroll to position [197, 0]
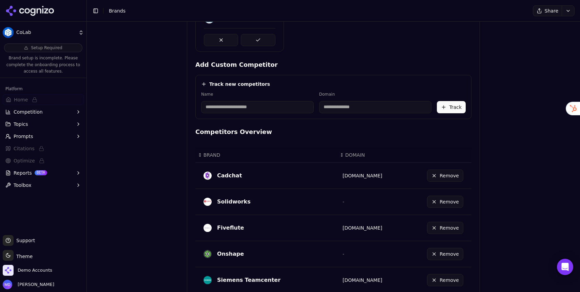
click at [223, 109] on input at bounding box center [257, 107] width 113 height 12
type input "*********"
click at [318, 109] on input at bounding box center [341, 107] width 90 height 12
type input "**********"
click at [451, 107] on button "Track" at bounding box center [451, 107] width 29 height 12
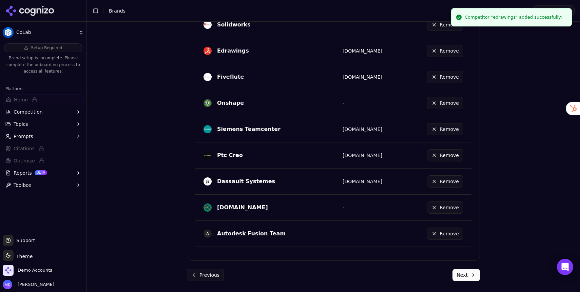
click at [468, 270] on button "Next" at bounding box center [465, 275] width 27 height 12
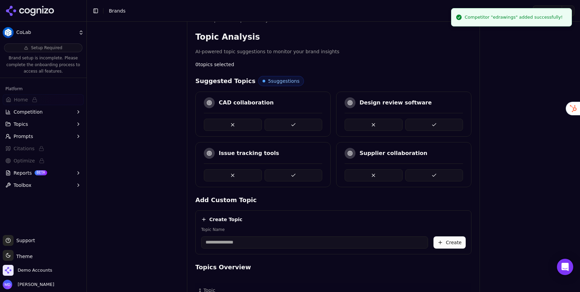
scroll to position [123, 0]
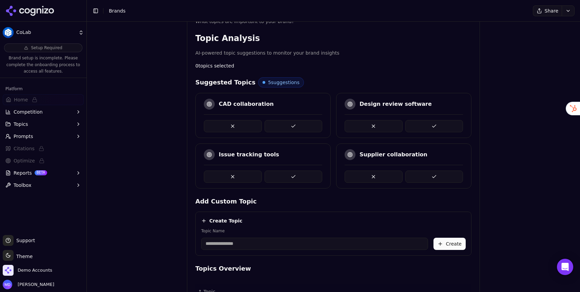
click at [297, 128] on button at bounding box center [293, 126] width 58 height 12
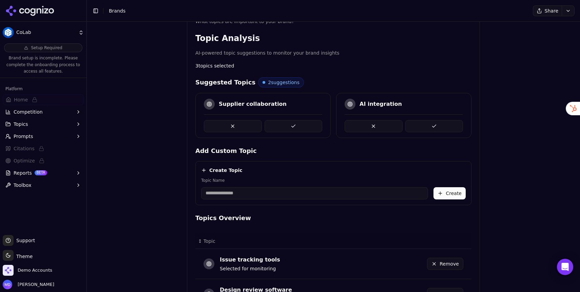
click at [297, 128] on button at bounding box center [293, 126] width 58 height 12
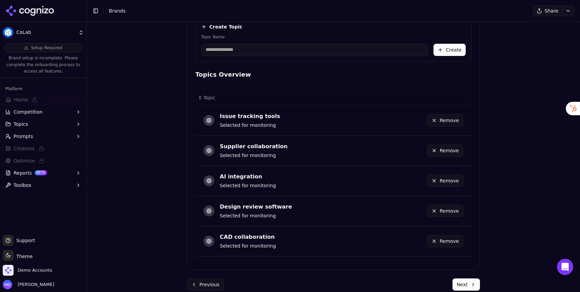
scroll to position [283, 0]
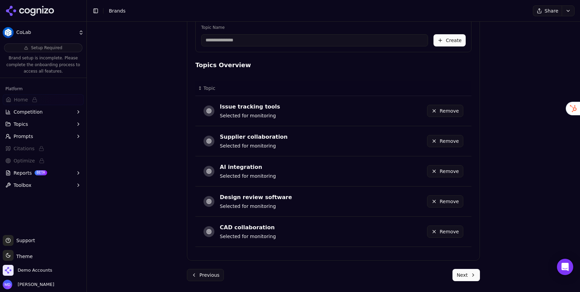
click at [266, 41] on input "Topic Name" at bounding box center [314, 40] width 227 height 12
click at [205, 41] on input "**********" at bounding box center [314, 40] width 227 height 12
type input "**********"
click at [445, 39] on button "Create" at bounding box center [449, 40] width 32 height 12
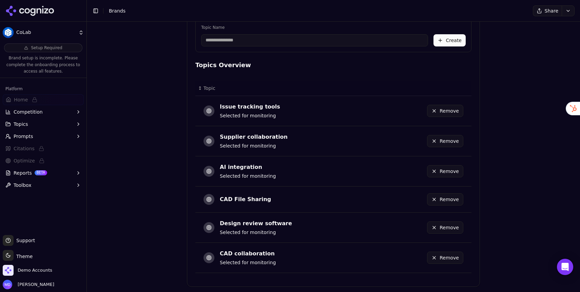
click at [244, 41] on input "Topic Name" at bounding box center [314, 40] width 227 height 12
type input "**********"
click at [449, 42] on button "Create" at bounding box center [449, 40] width 32 height 12
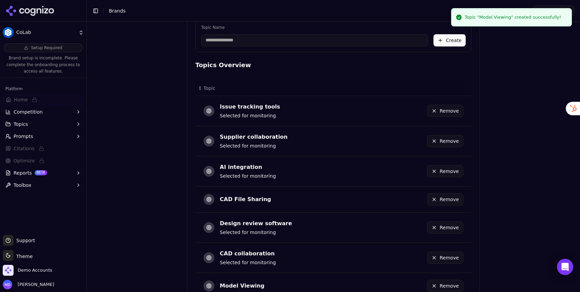
scroll to position [335, 0]
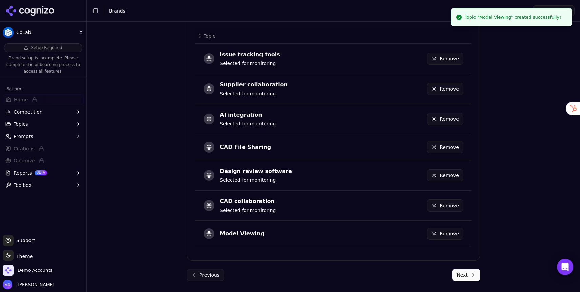
click at [464, 273] on button "Next" at bounding box center [465, 275] width 27 height 12
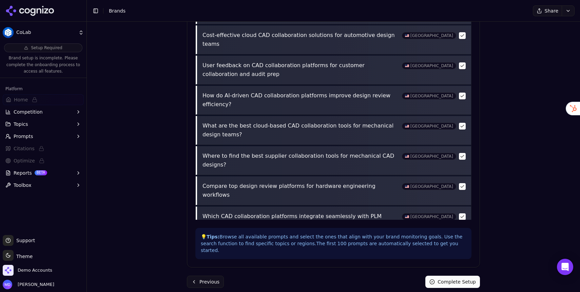
scroll to position [2012, 0]
click at [459, 277] on button "Complete Setup" at bounding box center [452, 282] width 55 height 12
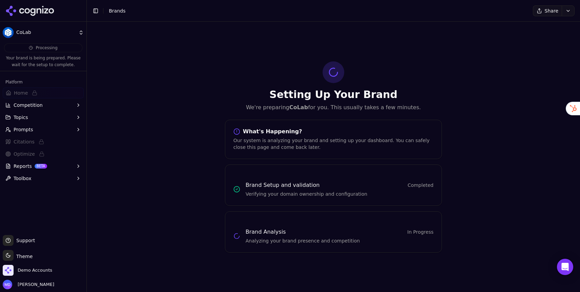
scroll to position [0, 0]
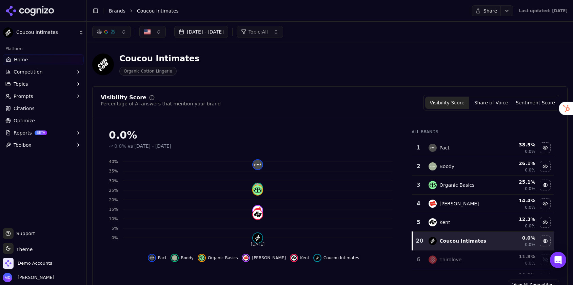
click at [31, 248] on html "Coucou Intimates Platform Home Competition Topics Prompts Citations Optimize Re…" at bounding box center [286, 142] width 573 height 285
click at [25, 214] on div "Light" at bounding box center [24, 212] width 40 height 11
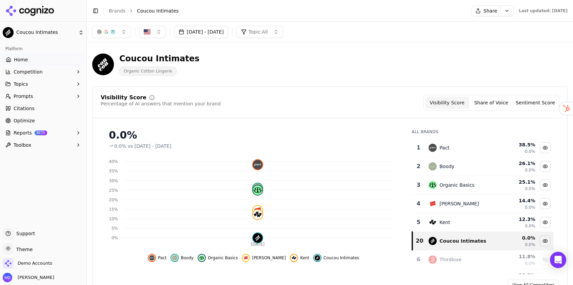
click at [33, 251] on html "Coucou Intimates Platform Home Competition Topics Prompts Citations Optimize Re…" at bounding box center [286, 142] width 573 height 285
click at [31, 226] on div "Dark" at bounding box center [24, 223] width 40 height 11
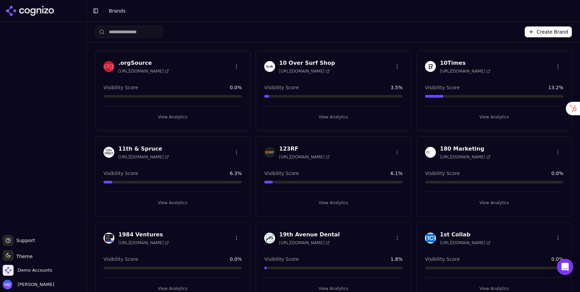
click at [141, 30] on input "search" at bounding box center [129, 32] width 68 height 12
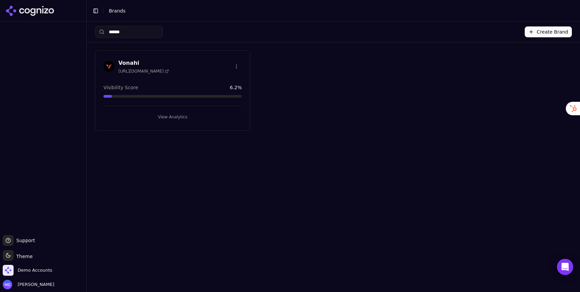
type input "******"
click at [162, 117] on button "View Analytics" at bounding box center [172, 117] width 138 height 11
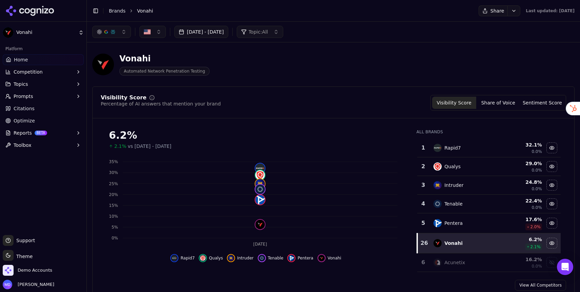
click at [492, 12] on html "Vonahi Platform Home Competition Topics Prompts Citations Optimize Reports BETA…" at bounding box center [290, 146] width 580 height 292
click at [482, 28] on div "Run Again" at bounding box center [474, 24] width 40 height 11
click at [21, 124] on link "Optimize" at bounding box center [43, 120] width 81 height 11
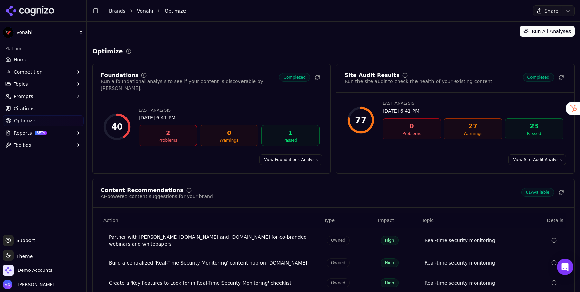
drag, startPoint x: 553, startPoint y: 33, endPoint x: 548, endPoint y: 33, distance: 4.8
click at [552, 33] on button "Run All Analyses" at bounding box center [546, 31] width 55 height 11
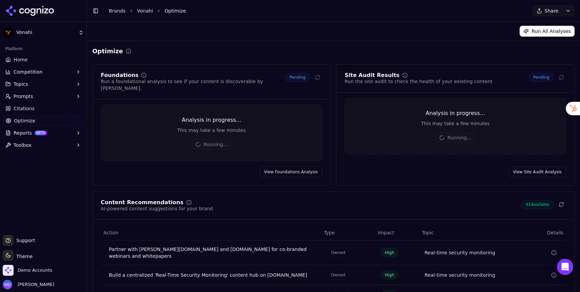
click at [43, 60] on link "Home" at bounding box center [43, 59] width 81 height 11
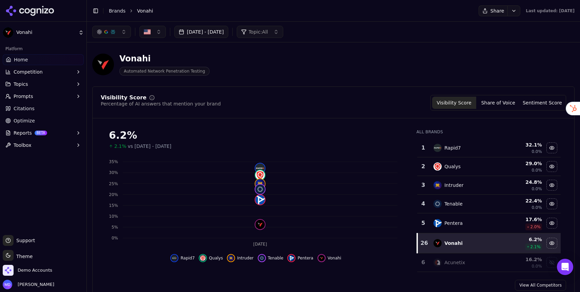
click at [215, 32] on button "[DATE] - [DATE]" at bounding box center [201, 32] width 54 height 12
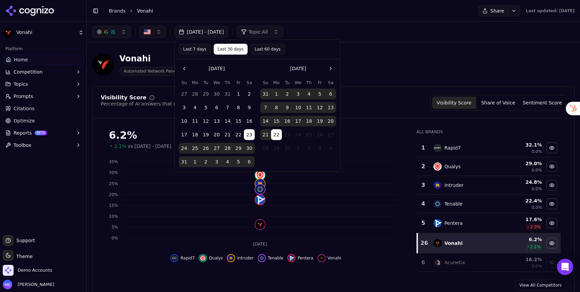
click at [256, 48] on button "Last 60 days" at bounding box center [267, 49] width 35 height 11
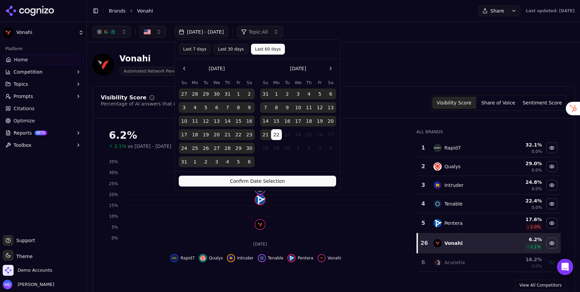
click at [278, 177] on button "Confirm Date Selection" at bounding box center [257, 181] width 157 height 11
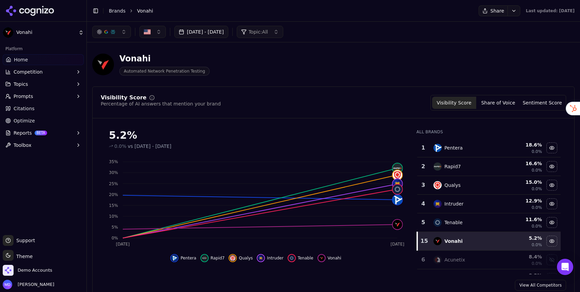
click at [116, 14] on div "Toggle Sidebar Brands Vonahi" at bounding box center [278, 10] width 383 height 9
click at [116, 12] on link "Brands" at bounding box center [117, 10] width 17 height 5
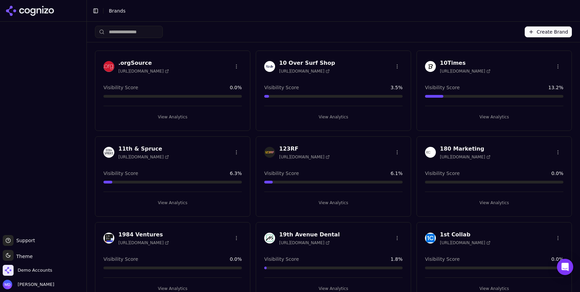
click at [129, 36] on input "search" at bounding box center [129, 32] width 68 height 12
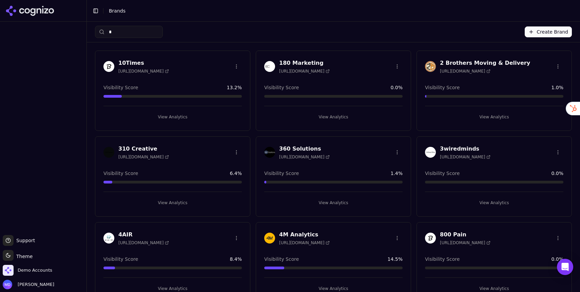
click at [127, 31] on input "*" at bounding box center [129, 32] width 68 height 12
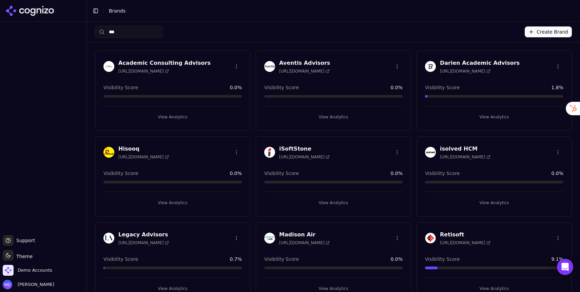
type input "***"
click at [329, 203] on button "View Analytics" at bounding box center [333, 202] width 138 height 11
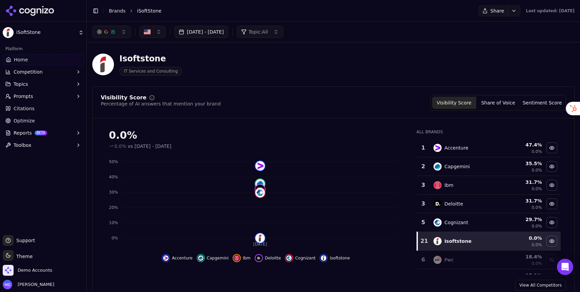
click at [42, 121] on link "Optimize" at bounding box center [43, 120] width 81 height 11
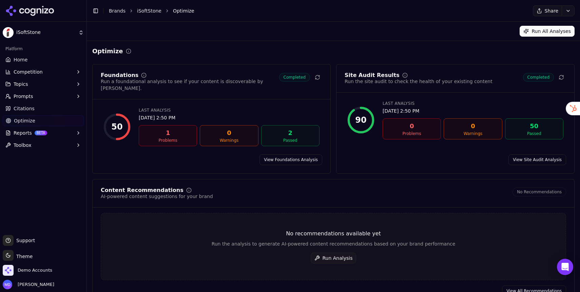
click at [338, 254] on button "Run Analysis" at bounding box center [333, 257] width 46 height 11
click at [333, 252] on button "Run Analysis" at bounding box center [333, 257] width 46 height 11
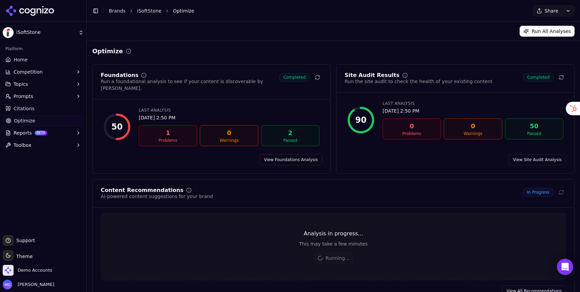
click at [121, 11] on link "Brands" at bounding box center [117, 10] width 17 height 5
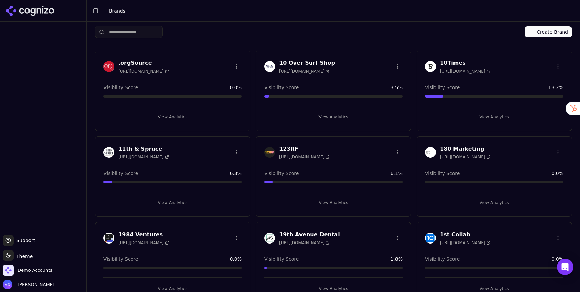
click at [136, 30] on input "search" at bounding box center [129, 32] width 68 height 12
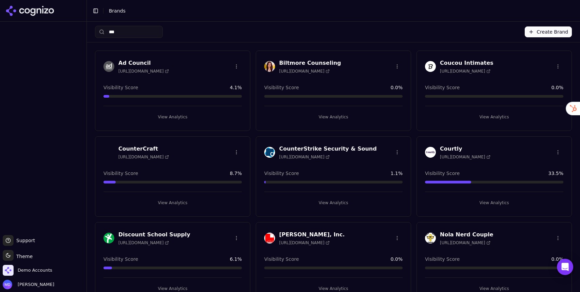
type input "***"
click at [489, 114] on button "View Analytics" at bounding box center [494, 117] width 138 height 11
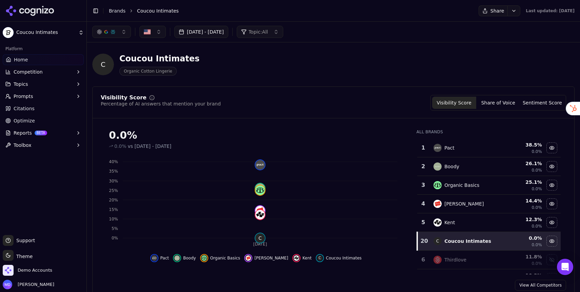
click at [23, 96] on span "Prompts" at bounding box center [24, 96] width 20 height 7
click at [27, 108] on span "Active" at bounding box center [43, 107] width 59 height 7
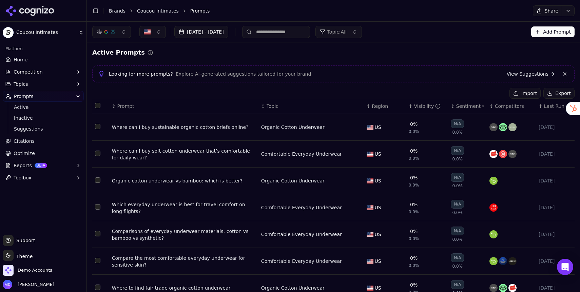
click at [522, 76] on link "View Suggestions" at bounding box center [530, 73] width 48 height 7
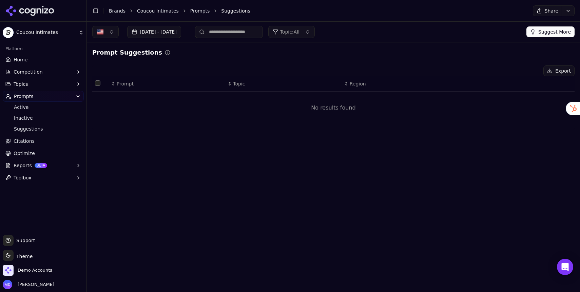
click at [545, 31] on button "Suggest More" at bounding box center [550, 31] width 48 height 11
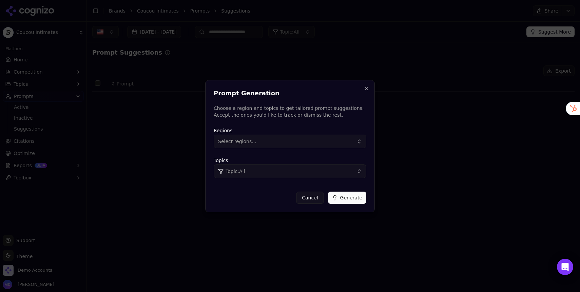
drag, startPoint x: 274, startPoint y: 139, endPoint x: 268, endPoint y: 138, distance: 5.8
click at [273, 139] on button "Select regions..." at bounding box center [290, 142] width 153 height 14
drag, startPoint x: 273, startPoint y: 169, endPoint x: 270, endPoint y: 165, distance: 5.0
click at [273, 168] on div "[GEOGRAPHIC_DATA]" at bounding box center [261, 168] width 92 height 11
click at [332, 158] on div "Topics Topic: All" at bounding box center [290, 167] width 153 height 22
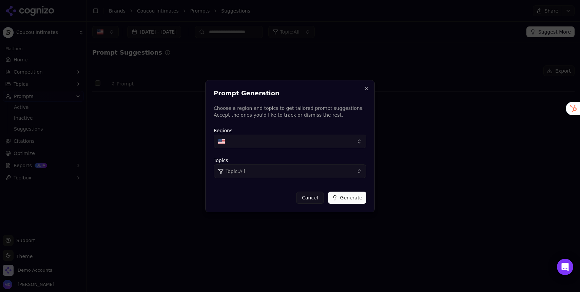
click at [267, 173] on button "Topic: All" at bounding box center [290, 171] width 153 height 14
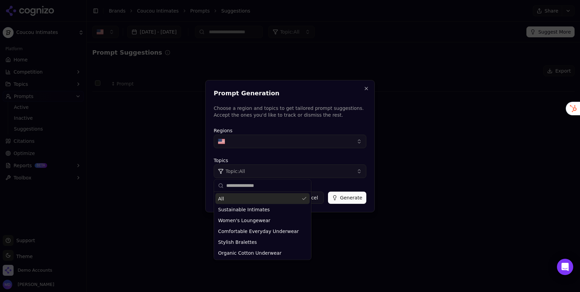
click at [347, 194] on button "Generate" at bounding box center [347, 197] width 38 height 12
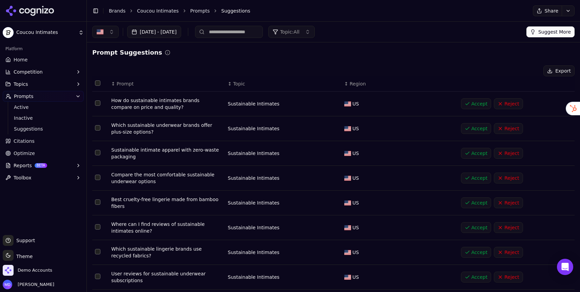
click at [470, 100] on button "Accept" at bounding box center [476, 103] width 31 height 11
click at [471, 106] on button "Accept" at bounding box center [476, 103] width 31 height 11
click at [101, 104] on td "Data table" at bounding box center [100, 104] width 16 height 25
click at [96, 104] on button "Select row 1" at bounding box center [97, 102] width 5 height 5
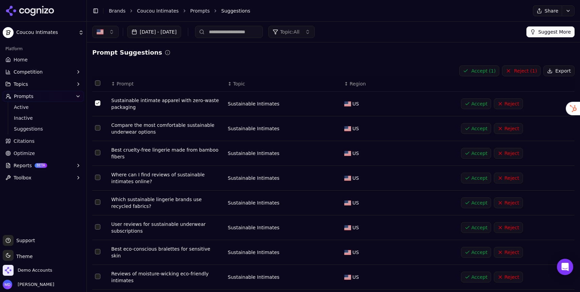
click at [97, 154] on button "Select row 3" at bounding box center [97, 152] width 5 height 5
click at [97, 177] on button "Select row 4" at bounding box center [97, 177] width 5 height 5
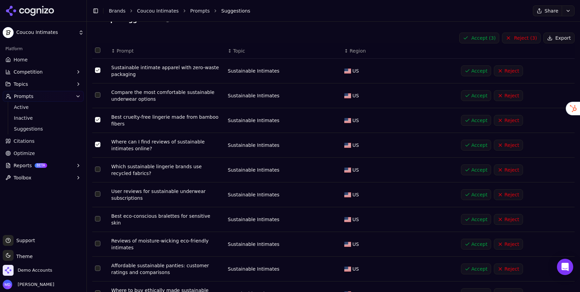
scroll to position [66, 0]
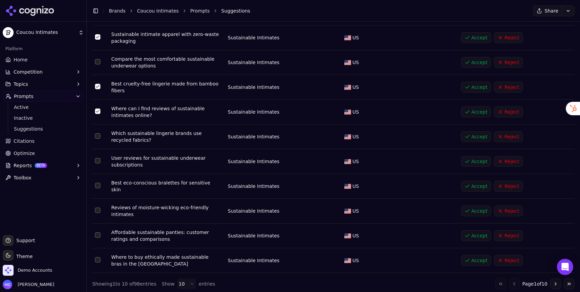
click at [98, 137] on button "Select row 5" at bounding box center [97, 135] width 5 height 5
click at [97, 207] on button "Select row 8" at bounding box center [97, 209] width 5 height 5
click at [96, 234] on button "Select row 9" at bounding box center [97, 234] width 5 height 5
click at [98, 259] on button "Select row 10" at bounding box center [97, 259] width 5 height 5
click at [183, 279] on html "Coucou Intimates Platform Home Competition Topics Prompts Active Inactive Sugge…" at bounding box center [290, 146] width 580 height 292
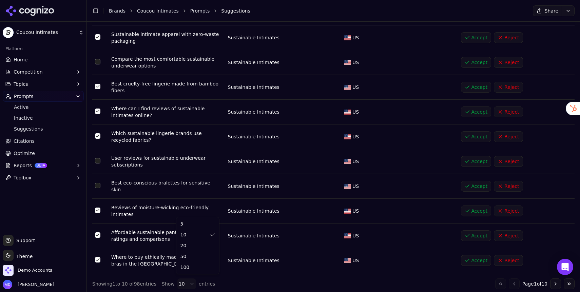
click at [251, 281] on html "Coucou Intimates Platform Home Competition Topics Prompts Active Inactive Sugge…" at bounding box center [290, 146] width 580 height 292
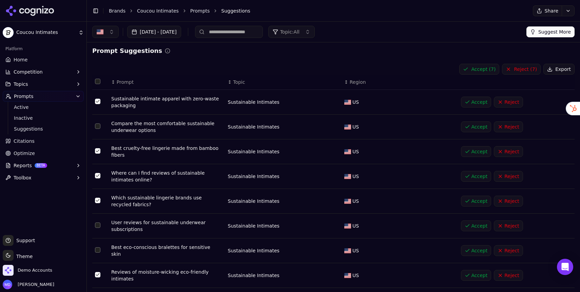
scroll to position [0, 0]
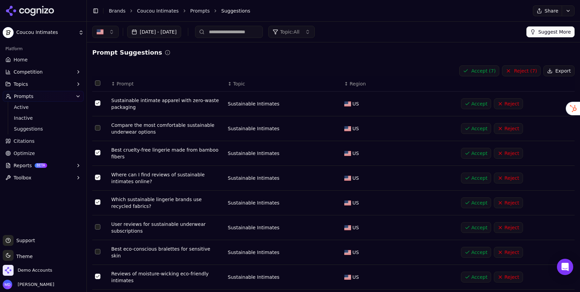
click at [491, 69] on button "Accept ( 7 )" at bounding box center [479, 70] width 40 height 11
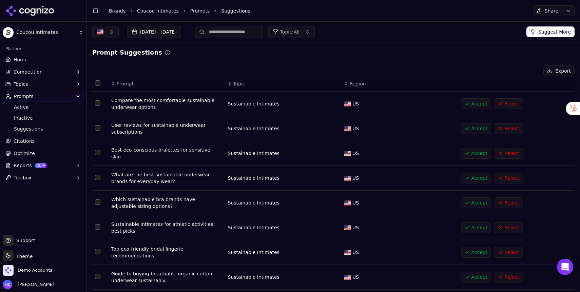
scroll to position [66, 0]
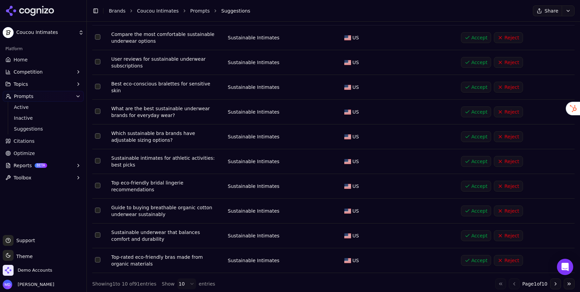
click at [180, 284] on html "Coucou Intimates Platform Home Competition Topics Prompts Active Inactive Sugge…" at bounding box center [290, 146] width 580 height 292
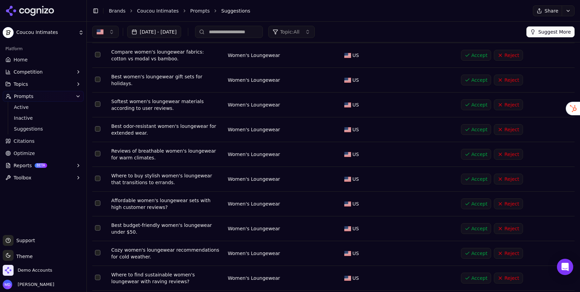
scroll to position [336, 0]
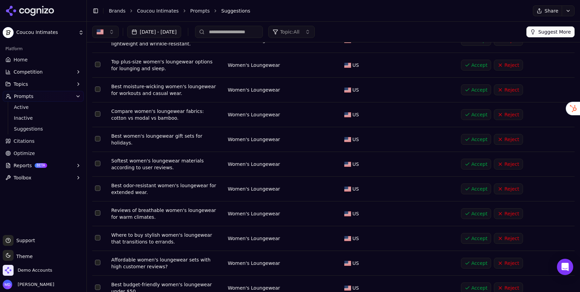
click at [102, 112] on td "Data table" at bounding box center [100, 114] width 16 height 25
click at [96, 88] on button "Select row 14" at bounding box center [97, 88] width 5 height 5
click at [98, 64] on button "Select row 13" at bounding box center [97, 64] width 5 height 5
click at [99, 161] on button "Select row 17" at bounding box center [97, 163] width 5 height 5
click at [98, 186] on td "Data table" at bounding box center [100, 189] width 16 height 25
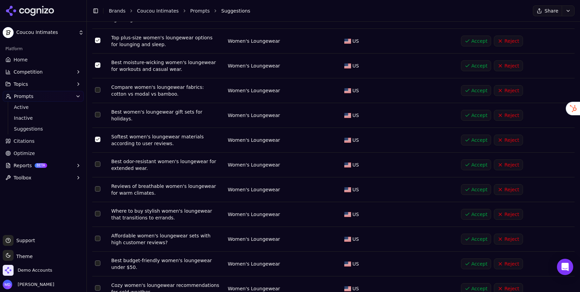
scroll to position [360, 0]
click at [97, 161] on button "Select row 18" at bounding box center [97, 163] width 5 height 5
click at [99, 185] on button "Select row 19" at bounding box center [97, 187] width 5 height 5
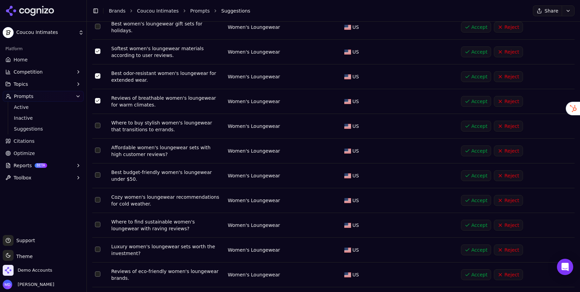
scroll to position [450, 0]
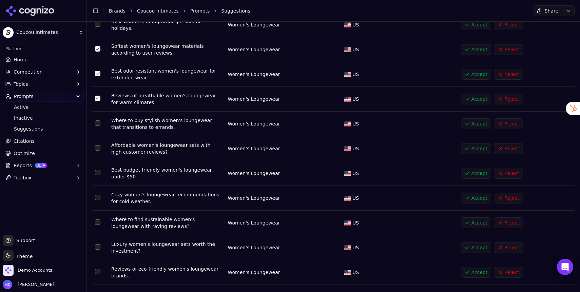
click at [97, 120] on button "Select row 20" at bounding box center [97, 122] width 5 height 5
click at [99, 145] on button "Select row 21" at bounding box center [97, 147] width 5 height 5
click at [97, 195] on button "Select row 23" at bounding box center [97, 197] width 5 height 5
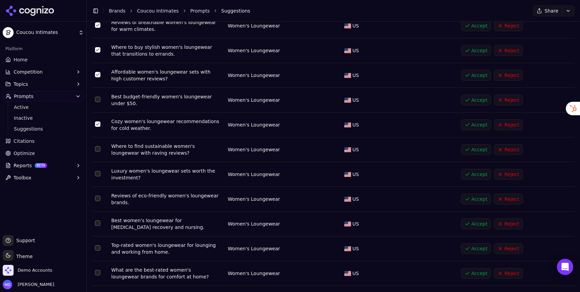
scroll to position [533, 0]
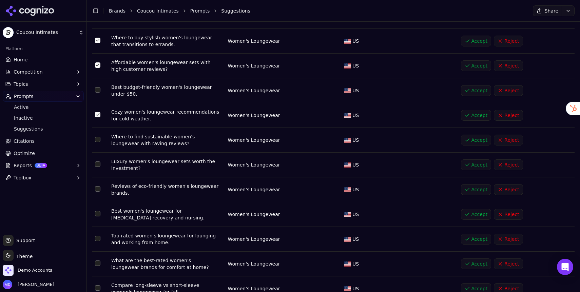
click at [98, 186] on button "Select row 26" at bounding box center [97, 188] width 5 height 5
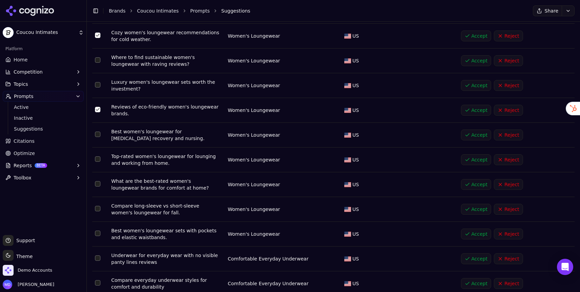
scroll to position [616, 0]
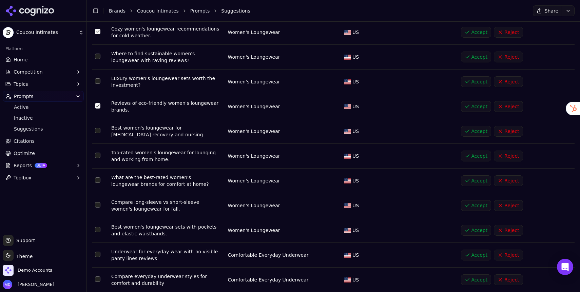
drag, startPoint x: 99, startPoint y: 125, endPoint x: 103, endPoint y: 127, distance: 4.0
click at [99, 128] on button "Select row 27" at bounding box center [97, 130] width 5 height 5
click at [97, 227] on button "Select row 31" at bounding box center [97, 229] width 5 height 5
click at [97, 251] on button "Select row 32" at bounding box center [97, 253] width 5 height 5
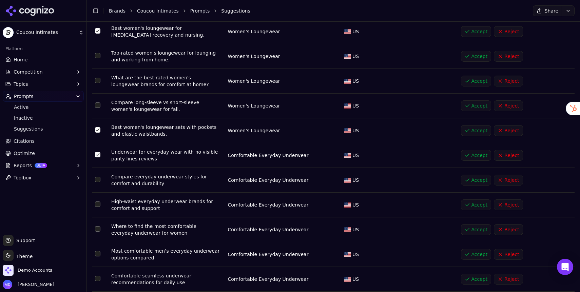
scroll to position [718, 0]
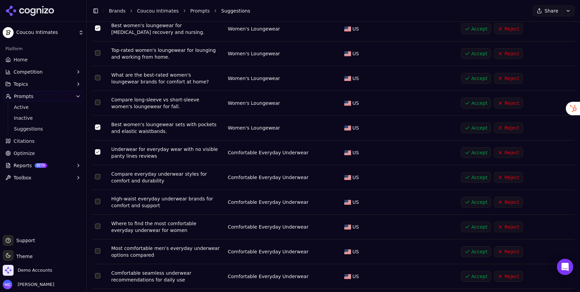
click at [97, 199] on button "Select row 34" at bounding box center [97, 201] width 5 height 5
click at [95, 174] on td "Data table" at bounding box center [100, 177] width 16 height 25
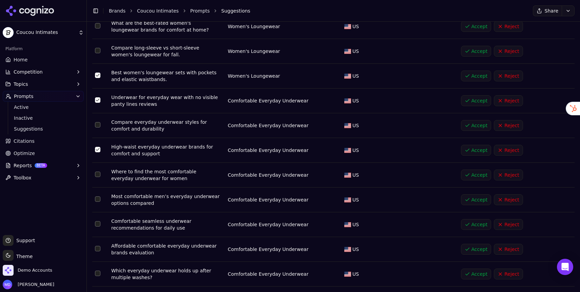
scroll to position [795, 0]
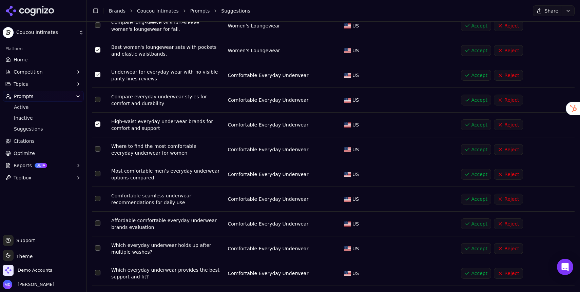
click at [99, 146] on td "Data table" at bounding box center [100, 149] width 16 height 25
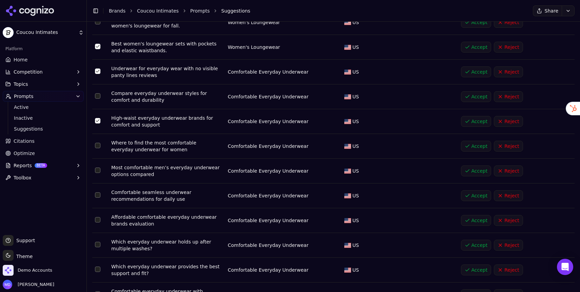
scroll to position [800, 0]
click at [97, 216] on button "Select row 38" at bounding box center [97, 218] width 5 height 5
click at [99, 241] on button "Select row 39" at bounding box center [97, 243] width 5 height 5
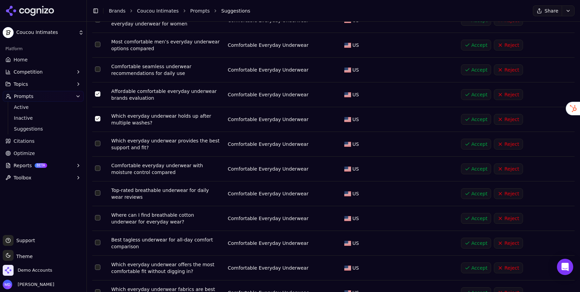
scroll to position [928, 0]
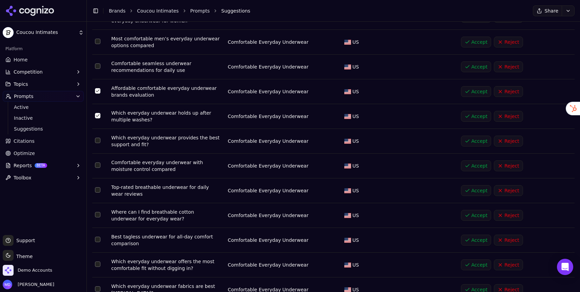
click at [97, 138] on button "Select row 40" at bounding box center [97, 140] width 5 height 5
click at [96, 212] on button "Select row 43" at bounding box center [97, 214] width 5 height 5
click at [97, 187] on button "Select row 42" at bounding box center [97, 189] width 5 height 5
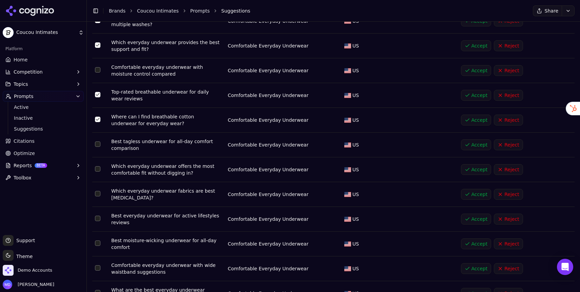
scroll to position [1023, 0]
click at [100, 166] on button "Select row 45" at bounding box center [97, 168] width 5 height 5
click at [97, 141] on button "Select row 44" at bounding box center [97, 143] width 5 height 5
click at [98, 215] on button "Select row 47" at bounding box center [97, 217] width 5 height 5
click at [98, 240] on button "Select row 48" at bounding box center [97, 242] width 5 height 5
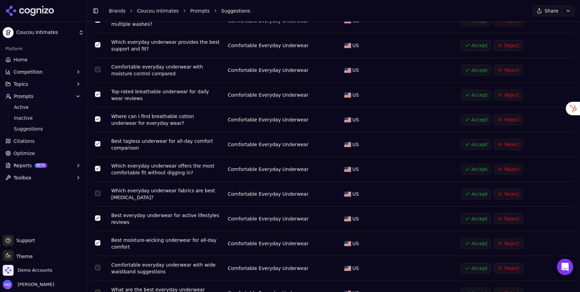
scroll to position [1094, 0]
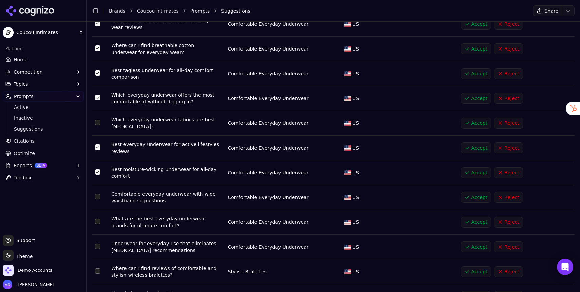
drag, startPoint x: 99, startPoint y: 218, endPoint x: 99, endPoint y: 225, distance: 7.5
click at [98, 219] on button "Select row 50" at bounding box center [97, 221] width 5 height 5
click at [100, 268] on button "Select row 52" at bounding box center [97, 270] width 5 height 5
click at [99, 243] on button "Select row 51" at bounding box center [97, 245] width 5 height 5
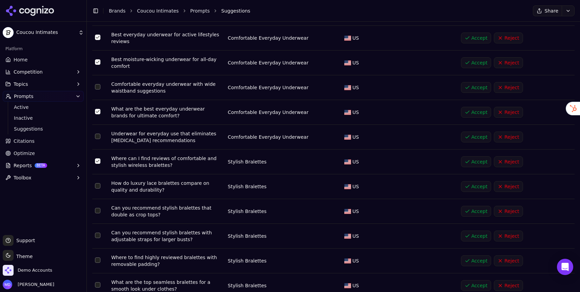
scroll to position [1211, 0]
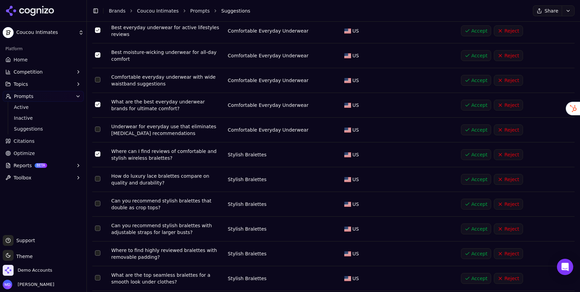
click at [97, 201] on button "Select row 54" at bounding box center [97, 203] width 5 height 5
click at [98, 225] on button "Select row 55" at bounding box center [97, 227] width 5 height 5
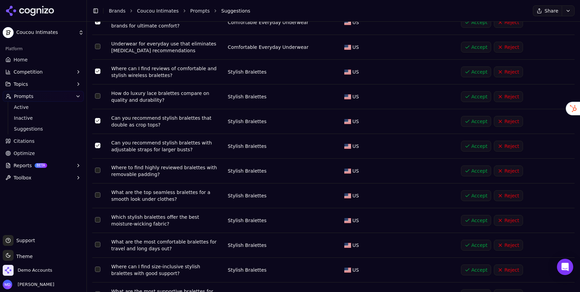
scroll to position [1296, 0]
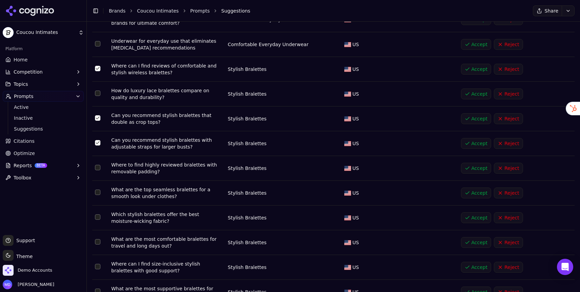
click at [99, 189] on button "Select row 57" at bounding box center [97, 191] width 5 height 5
click at [99, 239] on button "Select row 59" at bounding box center [97, 241] width 5 height 5
click at [97, 214] on button "Select row 58" at bounding box center [97, 216] width 5 height 5
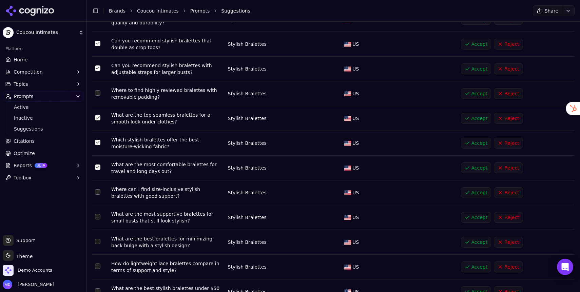
scroll to position [1373, 0]
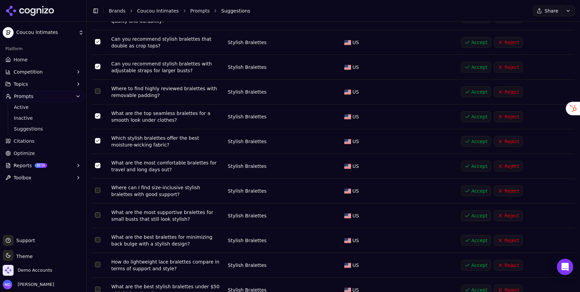
drag, startPoint x: 100, startPoint y: 185, endPoint x: 103, endPoint y: 196, distance: 11.3
click at [100, 187] on button "Select row 60" at bounding box center [97, 189] width 5 height 5
click at [99, 237] on button "Select row 62" at bounding box center [97, 239] width 5 height 5
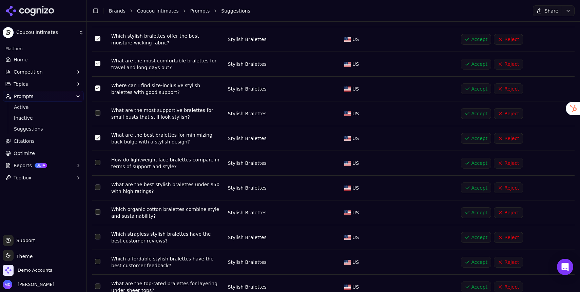
scroll to position [1479, 0]
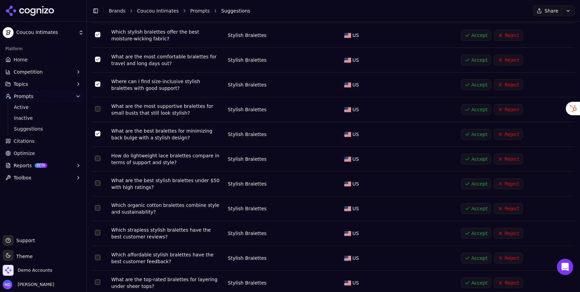
click at [99, 156] on button "Select row 63" at bounding box center [97, 158] width 5 height 5
click at [97, 180] on button "Select row 64" at bounding box center [97, 182] width 5 height 5
click at [101, 225] on td "Data table" at bounding box center [100, 233] width 16 height 25
click at [98, 230] on button "Select row 66" at bounding box center [97, 232] width 5 height 5
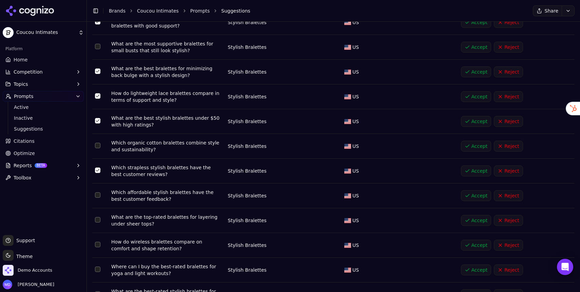
click at [96, 143] on button "Select row 65" at bounding box center [97, 145] width 5 height 5
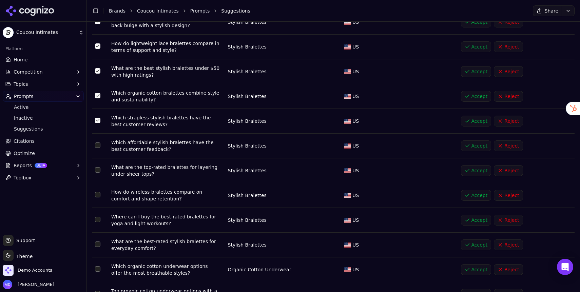
scroll to position [1593, 0]
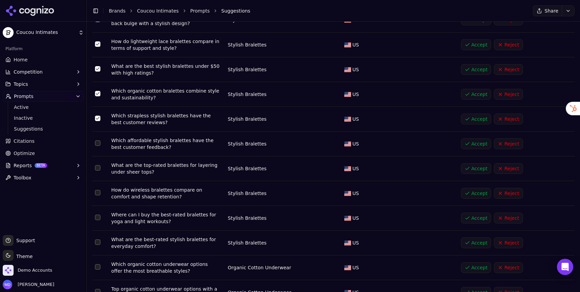
click at [100, 213] on td "Data table" at bounding box center [100, 218] width 16 height 25
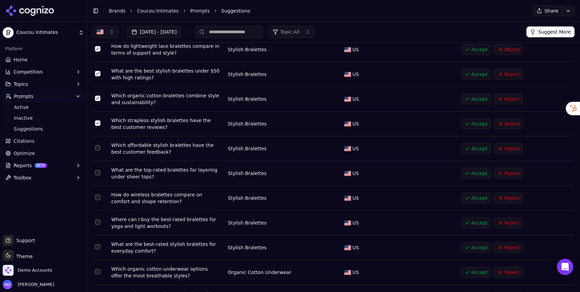
click at [96, 221] on td "Data table" at bounding box center [100, 222] width 16 height 25
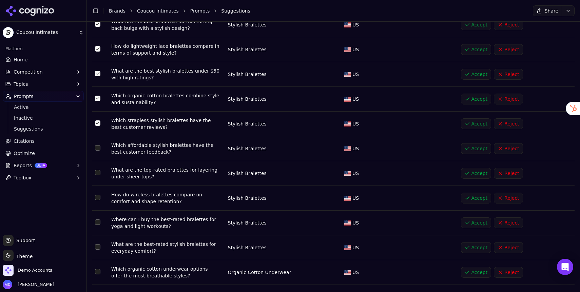
drag, startPoint x: 97, startPoint y: 244, endPoint x: 97, endPoint y: 225, distance: 18.6
click at [96, 244] on button "Select row 71" at bounding box center [97, 246] width 5 height 5
click at [98, 219] on button "Select row 70" at bounding box center [97, 221] width 5 height 5
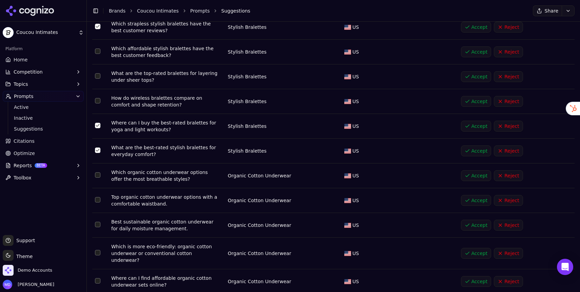
scroll to position [1687, 0]
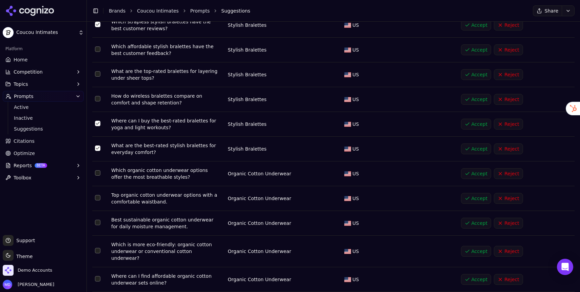
click at [100, 220] on button "Select row 74" at bounding box center [97, 222] width 5 height 5
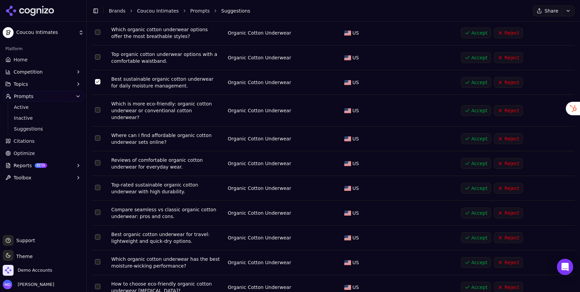
scroll to position [1828, 0]
click at [96, 184] on button "Select row 78" at bounding box center [97, 186] width 5 height 5
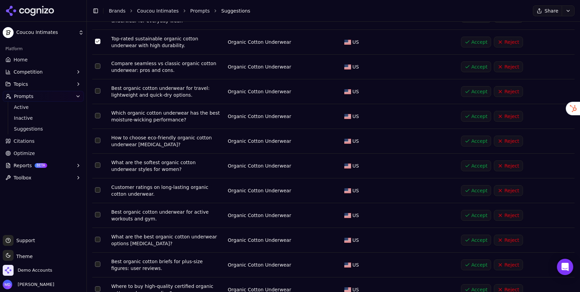
scroll to position [1975, 0]
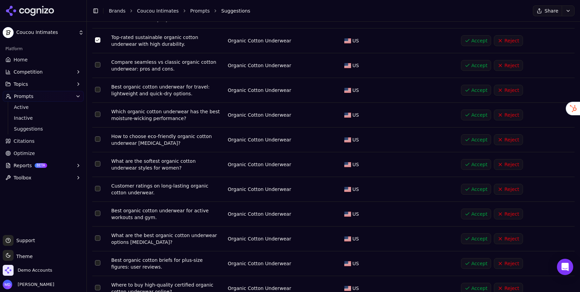
click at [99, 210] on button "Select row 85" at bounding box center [97, 212] width 5 height 5
click at [99, 235] on button "Select row 86" at bounding box center [97, 237] width 5 height 5
click at [96, 260] on button "Select row 87" at bounding box center [97, 262] width 5 height 5
click at [98, 285] on button "Select row 88" at bounding box center [97, 287] width 5 height 5
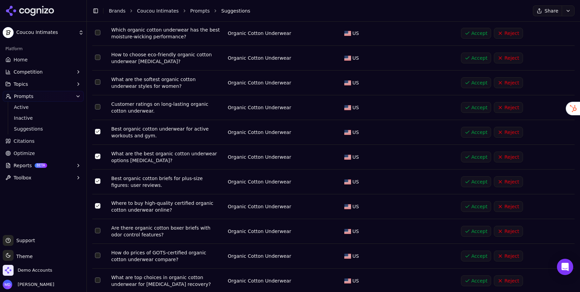
click at [100, 252] on button "Select row 90" at bounding box center [97, 254] width 5 height 5
click at [97, 277] on button "Select row 91" at bounding box center [97, 279] width 5 height 5
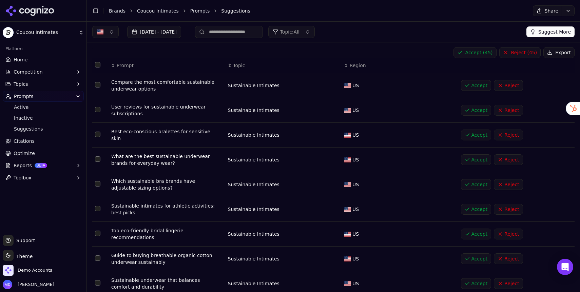
scroll to position [0, 0]
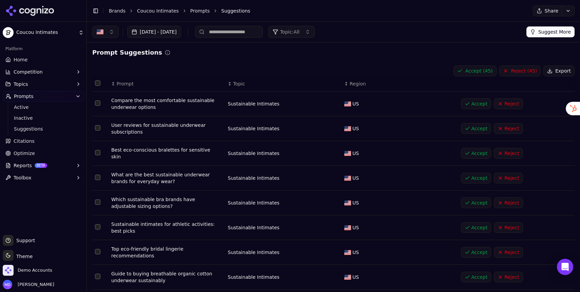
click at [481, 73] on button "Accept ( 45 )" at bounding box center [474, 70] width 43 height 11
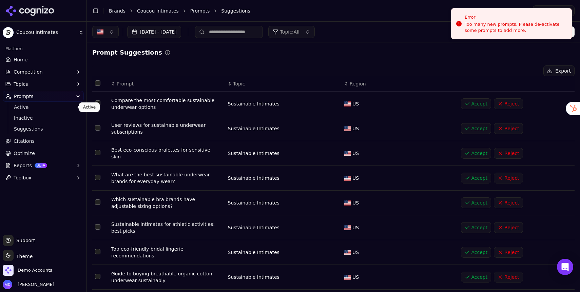
click at [28, 109] on span "Active" at bounding box center [43, 107] width 59 height 7
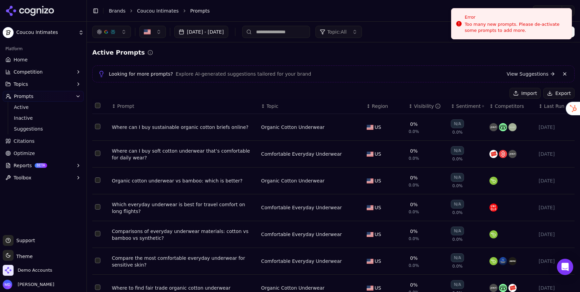
scroll to position [113, 0]
